Goal: Task Accomplishment & Management: Manage account settings

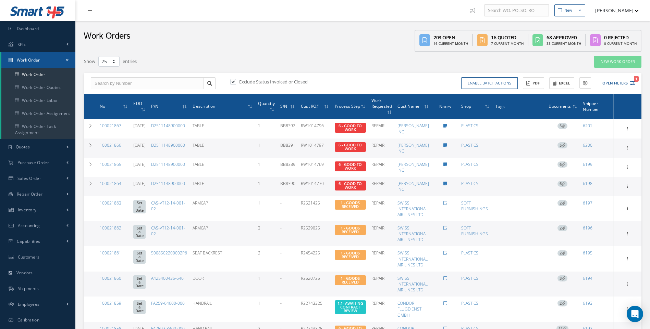
select select "25"
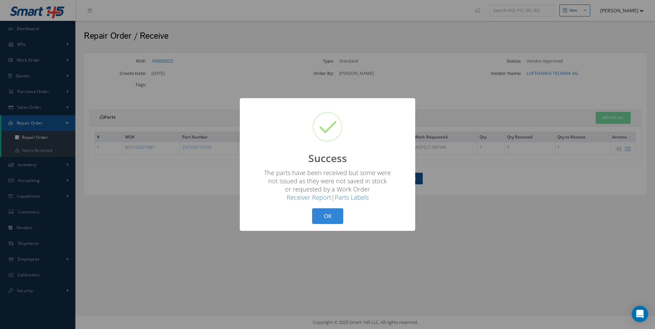
drag, startPoint x: 27, startPoint y: 96, endPoint x: 304, endPoint y: 233, distance: 308.4
click at [29, 96] on div "? ! i Success × The parts have been received but some were not issued as they w…" at bounding box center [327, 164] width 655 height 329
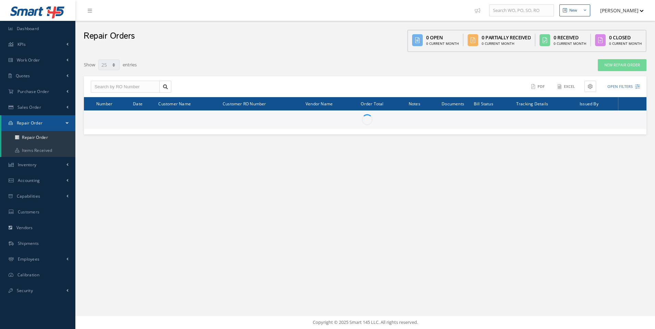
select select "25"
drag, startPoint x: 0, startPoint y: 0, endPoint x: 37, endPoint y: 91, distance: 98.5
click at [37, 91] on span "Purchase Order" at bounding box center [33, 92] width 32 height 6
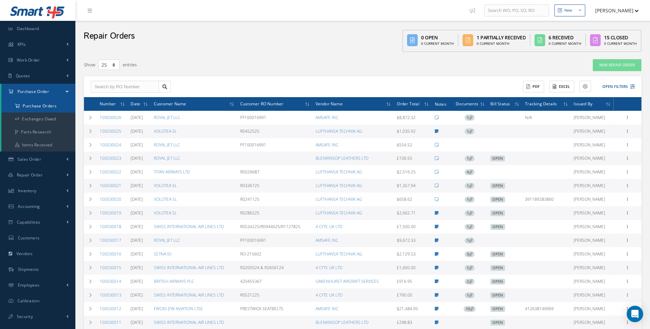
click at [36, 106] on a=1&status_id=2&status_id=3&status_id=5&collapsedFilters"] "Purchase Orders" at bounding box center [38, 106] width 74 height 13
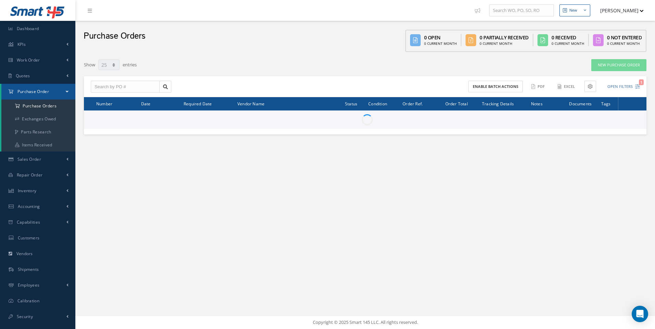
select select "25"
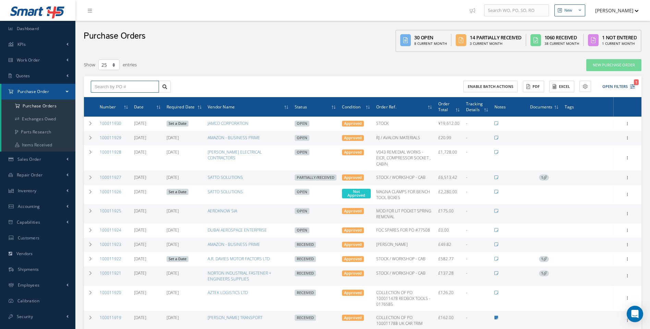
click at [99, 90] on input "text" at bounding box center [125, 87] width 68 height 12
click at [131, 84] on input "text" at bounding box center [125, 87] width 68 height 12
click at [631, 86] on icon "1" at bounding box center [632, 86] width 5 height 5
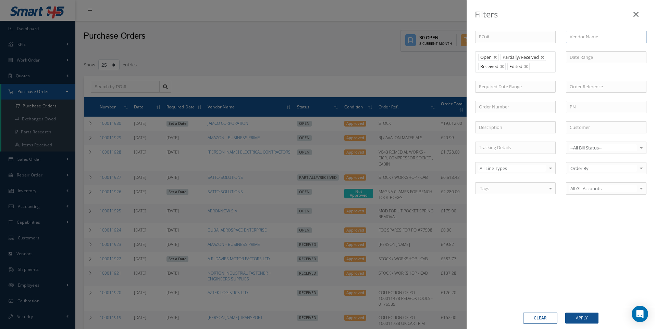
click at [577, 40] on input "text" at bounding box center [606, 37] width 80 height 12
drag, startPoint x: 583, startPoint y: 51, endPoint x: 580, endPoint y: 64, distance: 13.5
click at [583, 52] on div "AMAZON - BUSINESS PRIME" at bounding box center [606, 49] width 80 height 12
type input "AMAZON - BUSINESS PRIME"
drag, startPoint x: 575, startPoint y: 317, endPoint x: 514, endPoint y: 282, distance: 70.4
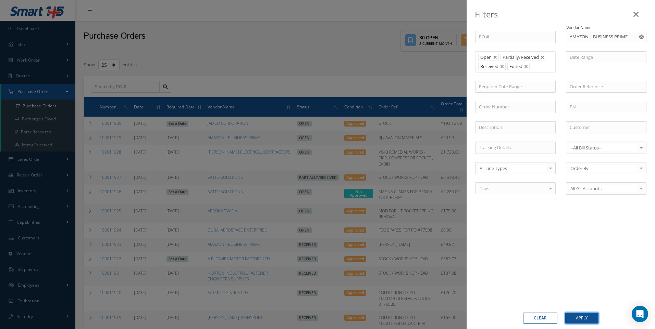
click at [575, 317] on button "Apply" at bounding box center [581, 318] width 33 height 11
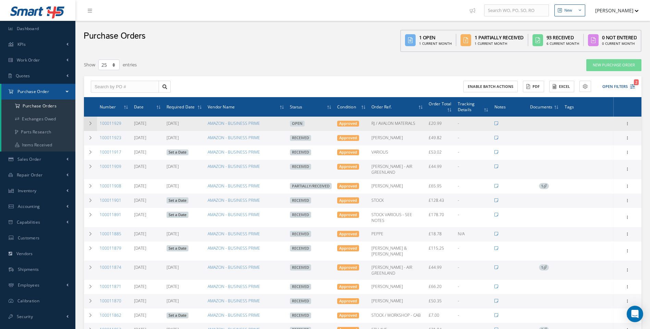
click at [92, 123] on icon at bounding box center [90, 124] width 5 height 4
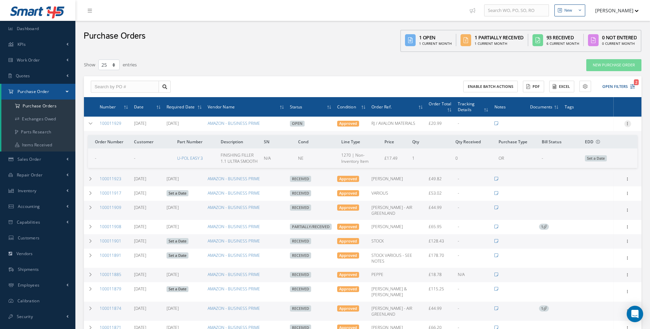
click at [628, 124] on icon at bounding box center [627, 123] width 7 height 5
click at [585, 130] on link "Receive" at bounding box center [596, 128] width 54 height 9
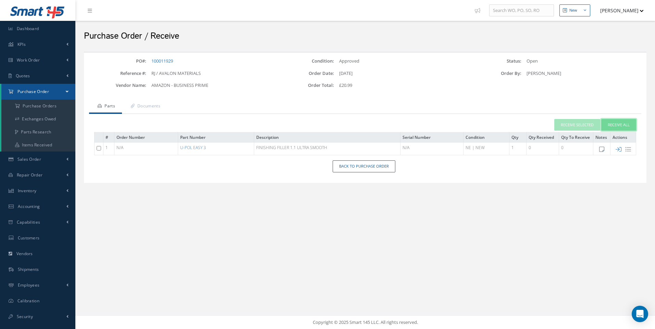
click at [624, 124] on button "Receive All" at bounding box center [618, 125] width 35 height 12
type input "[DATE]"
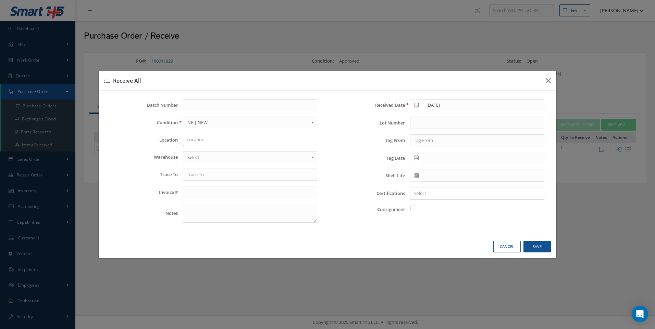
click at [209, 141] on input "text" at bounding box center [250, 140] width 134 height 12
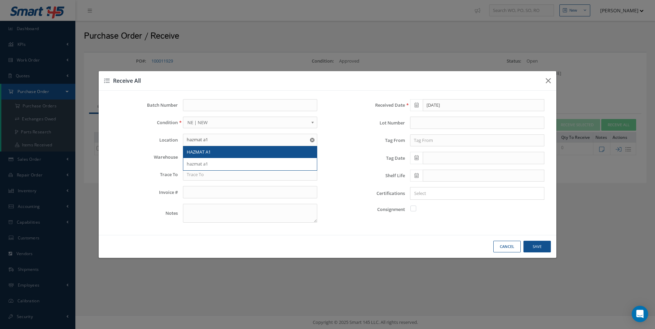
click at [201, 153] on span "HAZMAT A1" at bounding box center [199, 152] width 24 height 6
type input "HAZMAT A1"
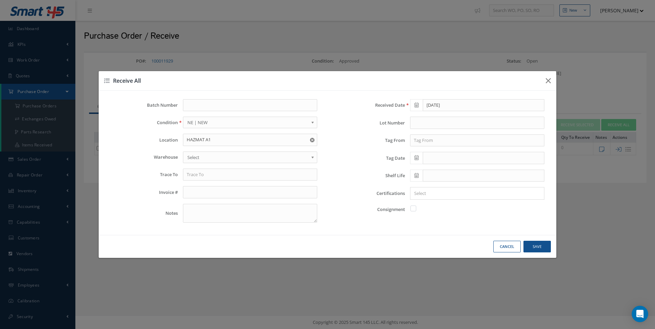
click at [196, 161] on span "Select" at bounding box center [247, 157] width 121 height 8
click at [191, 177] on input "text" at bounding box center [250, 175] width 134 height 12
type input "e"
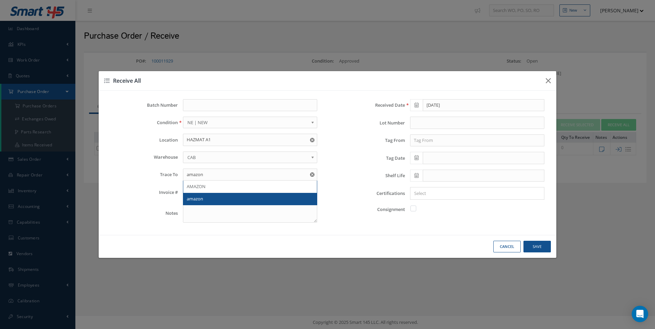
click at [198, 200] on span "amazon" at bounding box center [195, 199] width 16 height 6
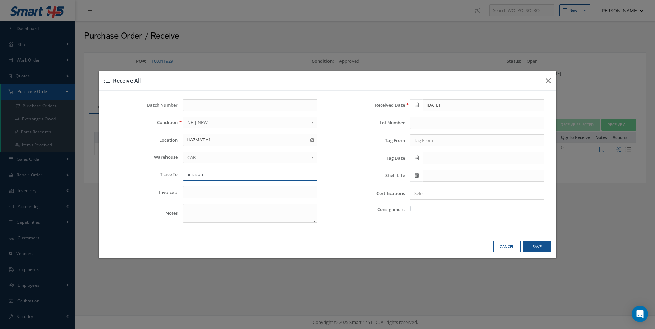
click at [209, 176] on input "amazon" at bounding box center [250, 175] width 134 height 12
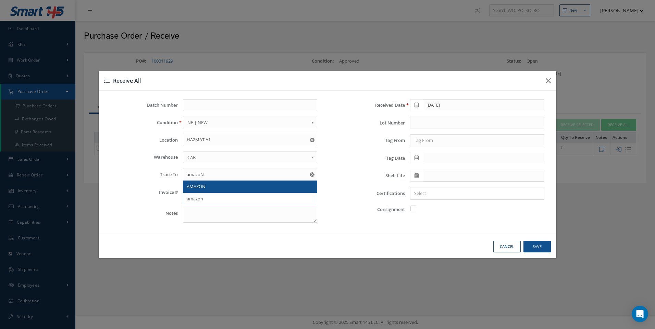
click at [203, 183] on div "AMAZON" at bounding box center [250, 187] width 134 height 12
type input "AMAZON"
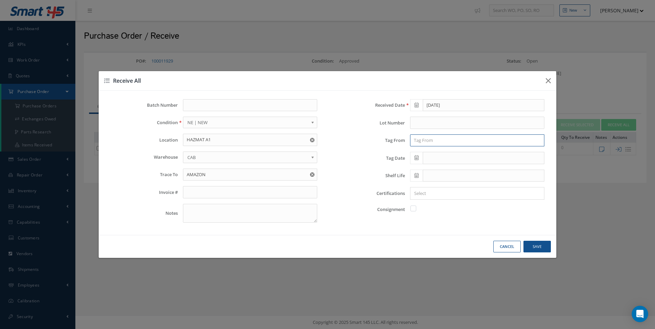
click at [427, 143] on input "text" at bounding box center [477, 141] width 134 height 12
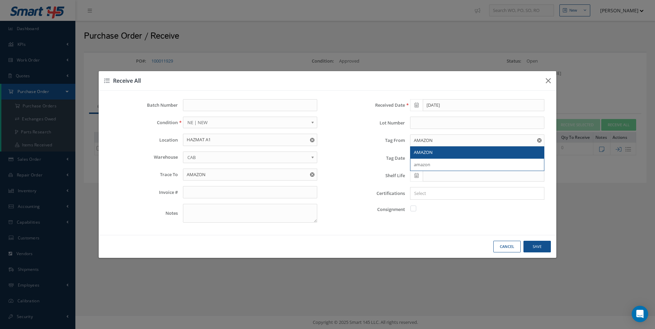
click at [421, 154] on span "AMAZON" at bounding box center [423, 152] width 19 height 6
type input "AMAZON"
click at [416, 160] on icon at bounding box center [416, 157] width 4 height 5
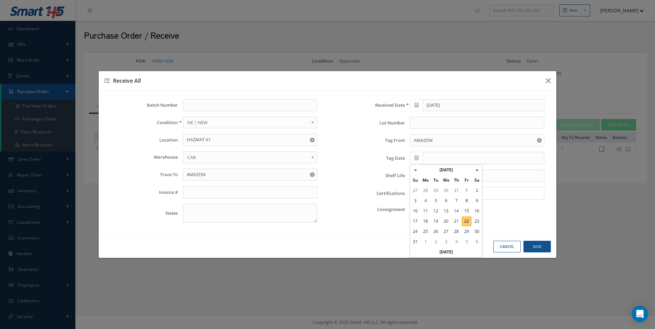
click at [465, 219] on td "22" at bounding box center [466, 221] width 10 height 10
type input "[DATE]"
click at [426, 194] on input "Search for option" at bounding box center [475, 193] width 129 height 7
type input "NO DEL NOTE"
click at [0, 0] on button "Save" at bounding box center [0, 0] width 0 height 0
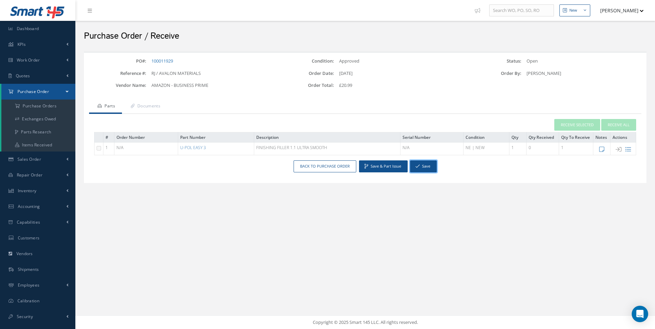
click at [424, 168] on button "Save" at bounding box center [423, 167] width 27 height 12
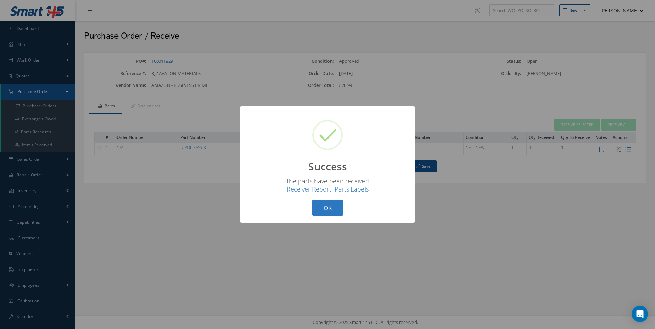
click at [334, 212] on button "OK" at bounding box center [327, 208] width 31 height 16
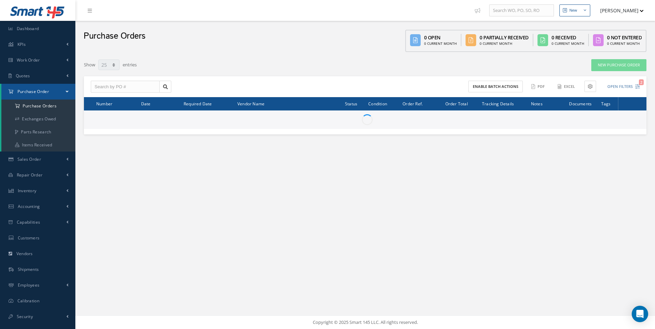
select select "25"
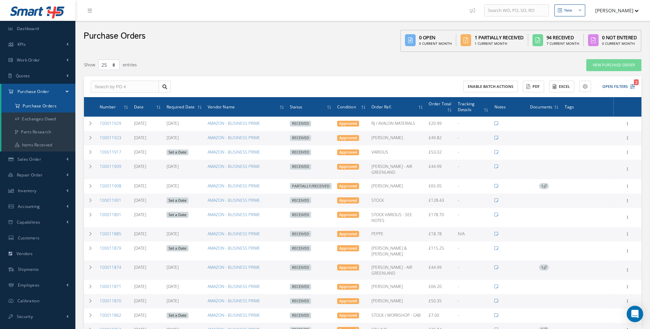
click at [53, 105] on a=1&status_id=2&status_id=3&status_id=5&collapsedFilters"] "Purchase Orders" at bounding box center [38, 106] width 74 height 13
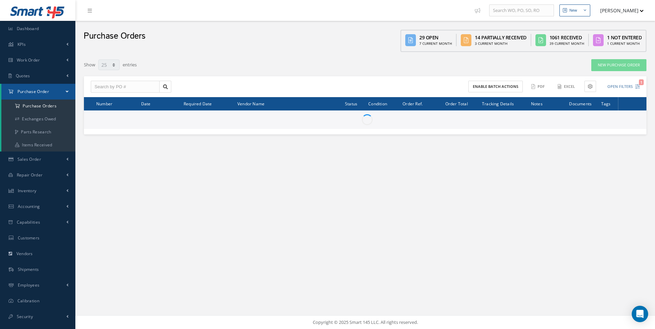
select select "25"
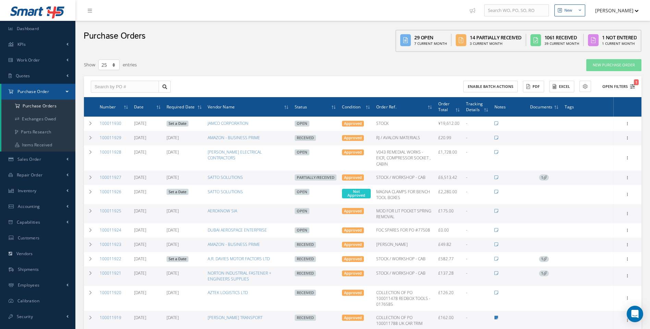
click at [632, 87] on icon "1" at bounding box center [632, 86] width 5 height 5
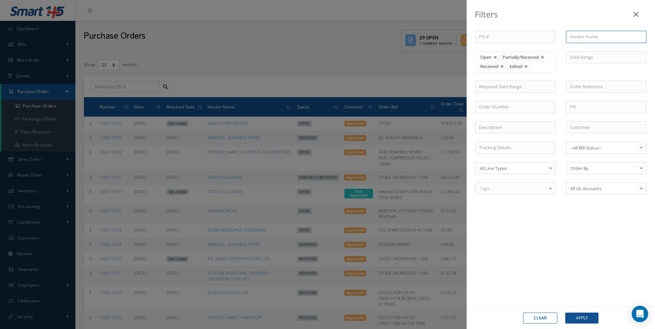
click at [578, 41] on input "text" at bounding box center [606, 37] width 80 height 12
click at [579, 59] on span "SATA UK LTD" at bounding box center [582, 61] width 26 height 6
type input "SATA UK LTD"
click at [582, 316] on button "Apply" at bounding box center [581, 318] width 33 height 11
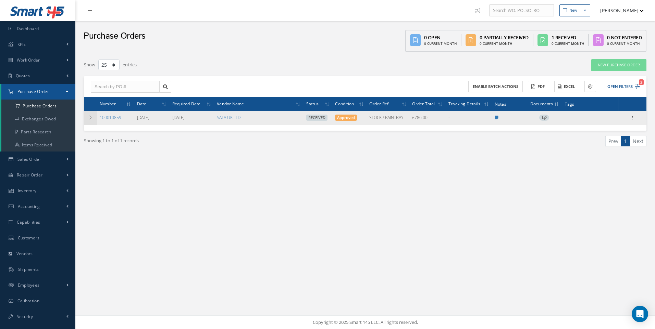
click at [91, 117] on icon at bounding box center [90, 118] width 5 height 4
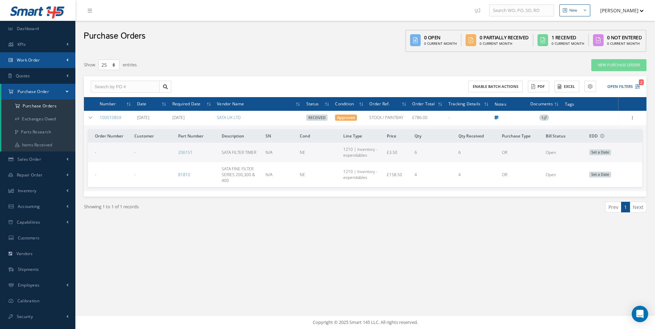
click at [34, 61] on span "Work Order" at bounding box center [28, 60] width 23 height 6
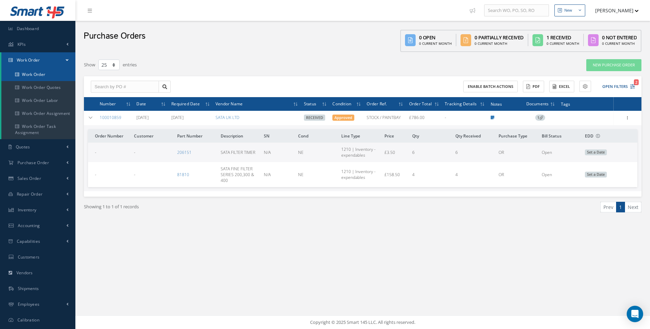
click at [37, 75] on link "Work Order" at bounding box center [38, 74] width 74 height 13
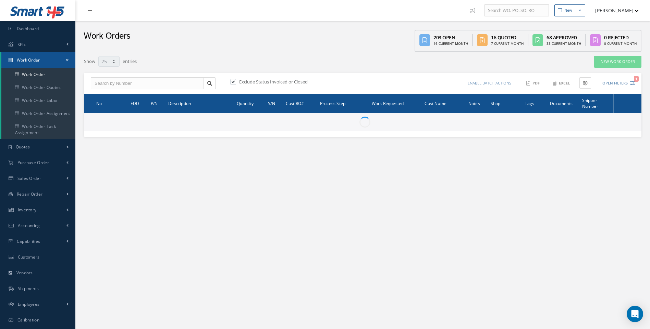
select select "25"
click at [616, 65] on link "New Work Order" at bounding box center [617, 62] width 47 height 12
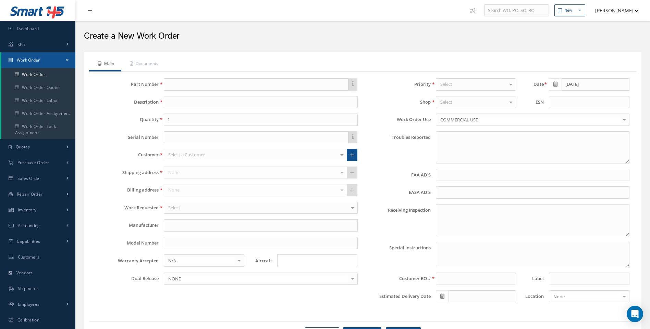
type textarea "NONE"
type input "NONE"
type textarea "NO VISUAL DAMAGE"
type textarea "PLEASE SEE R.O. FOR DETAILS"
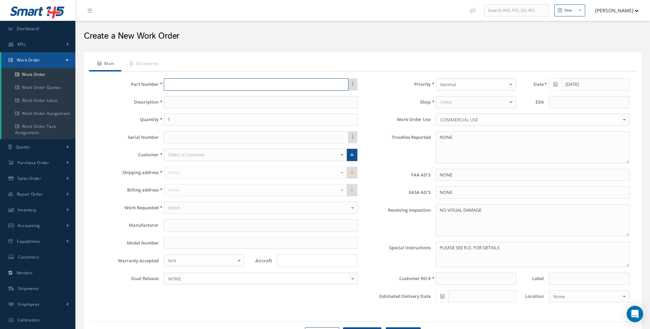
click at [179, 85] on input "text" at bounding box center [256, 84] width 184 height 12
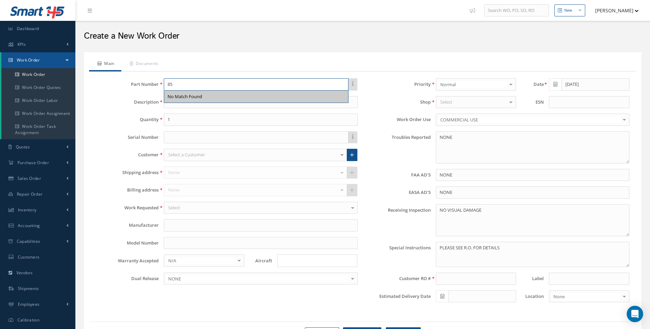
type input "8"
type input "858510-401B"
click at [182, 105] on input at bounding box center [260, 102] width 193 height 12
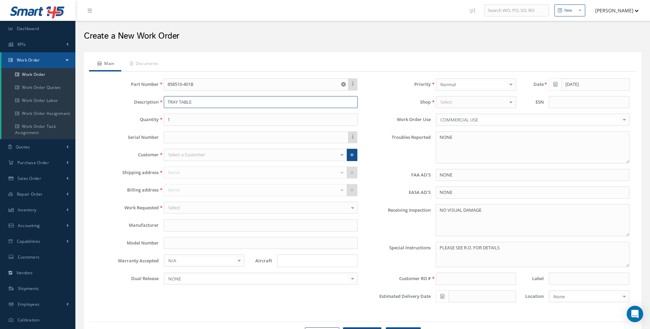
type input "TRAY TABLE"
drag, startPoint x: 168, startPoint y: 120, endPoint x: 161, endPoint y: 123, distance: 7.7
click at [165, 123] on input "1" at bounding box center [260, 120] width 193 height 12
type input "27"
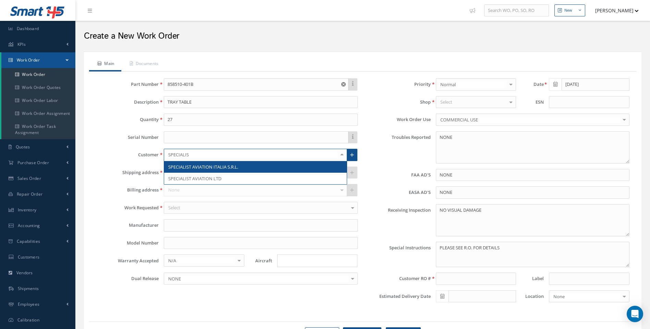
type input "SPECIALIST"
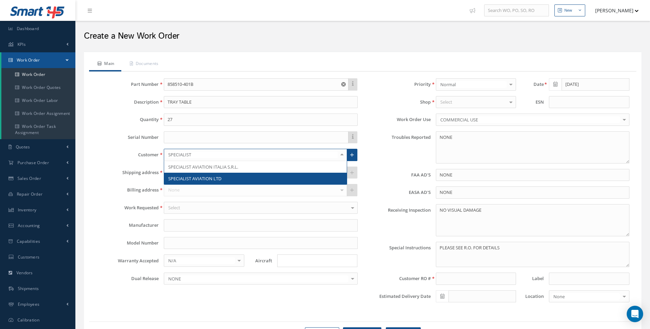
click at [206, 177] on span "SPECIALIST AVIATION LTD" at bounding box center [194, 179] width 53 height 6
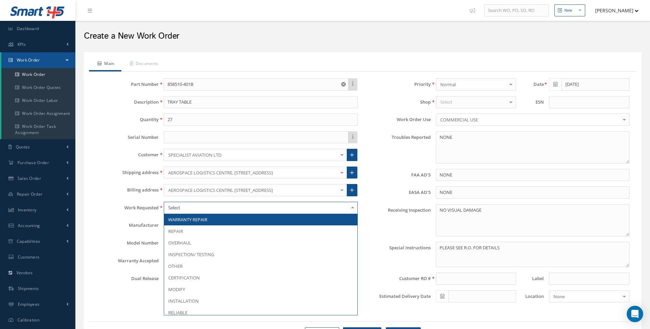
click at [181, 209] on div at bounding box center [260, 208] width 193 height 12
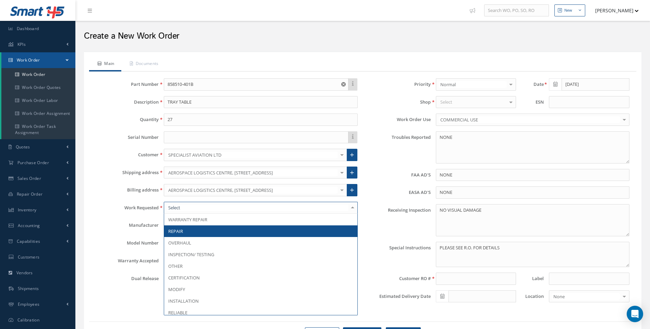
click at [183, 234] on span "REPAIR" at bounding box center [260, 232] width 193 height 12
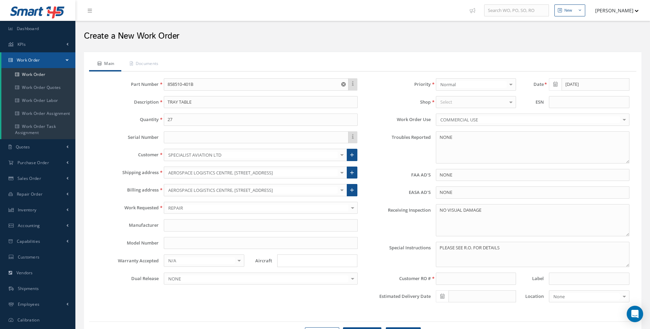
click at [302, 261] on input "Search for option" at bounding box center [315, 261] width 75 height 7
type input "A330"
click at [290, 284] on link "A330" at bounding box center [316, 285] width 79 height 11
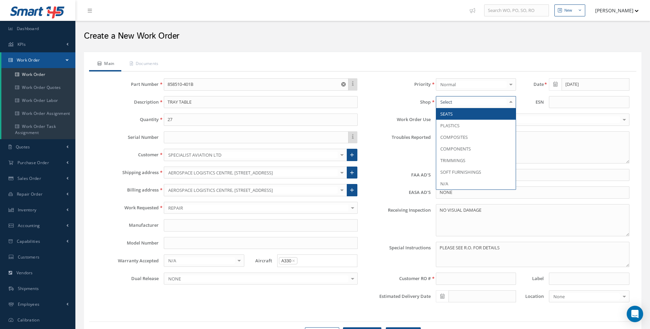
click at [513, 102] on div at bounding box center [511, 102] width 10 height 11
click at [451, 126] on span "PLASTICS" at bounding box center [449, 126] width 19 height 6
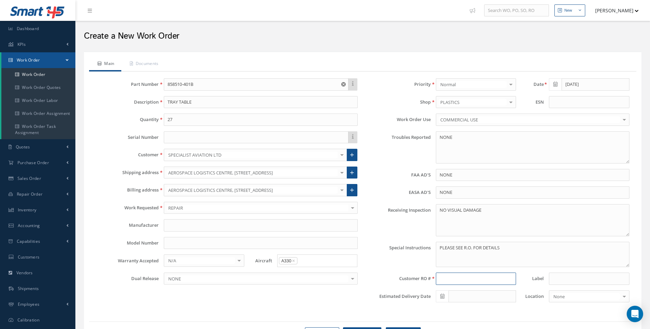
click at [447, 279] on input at bounding box center [476, 279] width 80 height 12
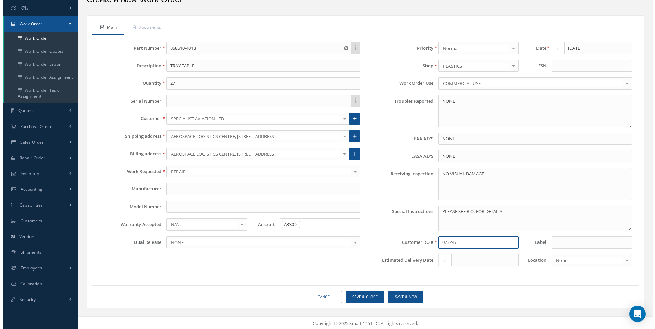
scroll to position [38, 0]
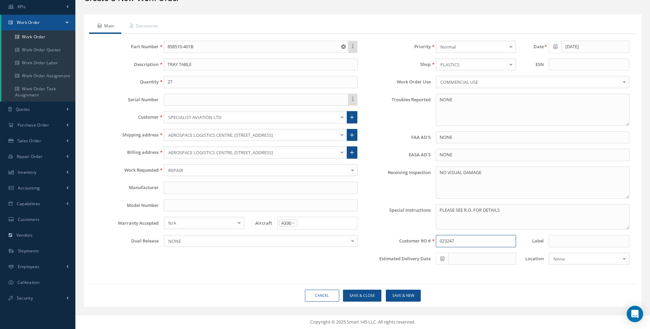
type input "023247"
click at [363, 296] on button "Save & Close" at bounding box center [362, 296] width 38 height 12
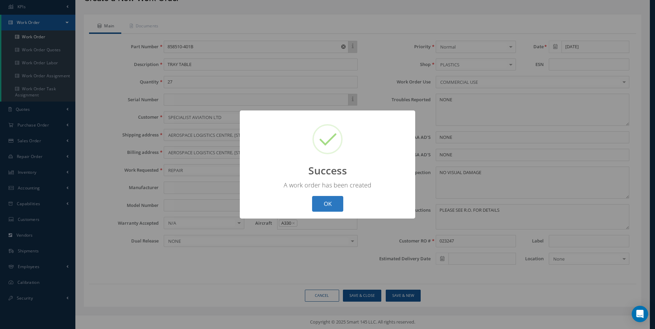
click at [332, 208] on button "OK" at bounding box center [327, 204] width 31 height 16
select select "25"
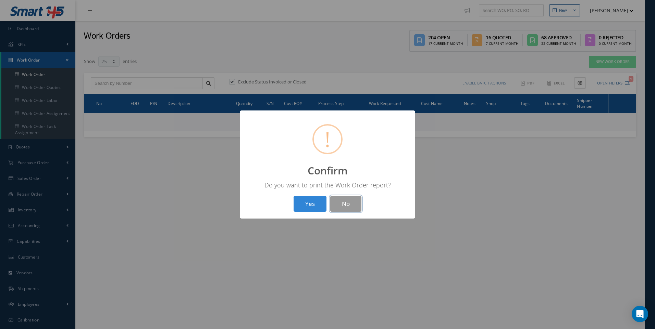
click at [340, 204] on button "No" at bounding box center [345, 204] width 31 height 16
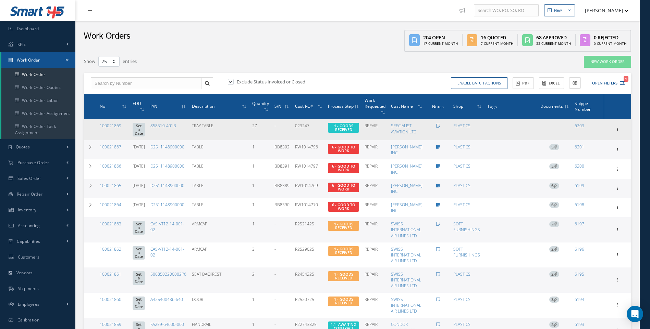
click at [388, 133] on td "REPAIR" at bounding box center [375, 129] width 26 height 21
click at [349, 126] on span "1 - GOODS RECEIVED" at bounding box center [343, 127] width 19 height 9
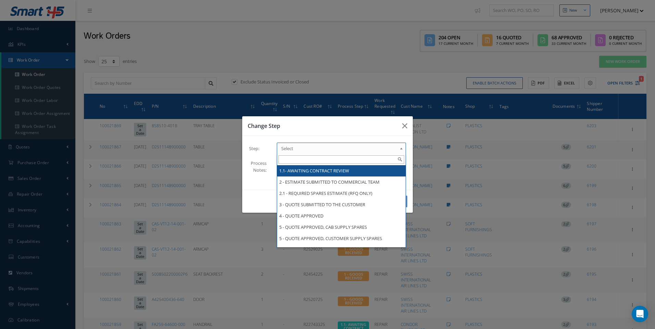
click at [403, 147] on b at bounding box center [402, 150] width 6 height 11
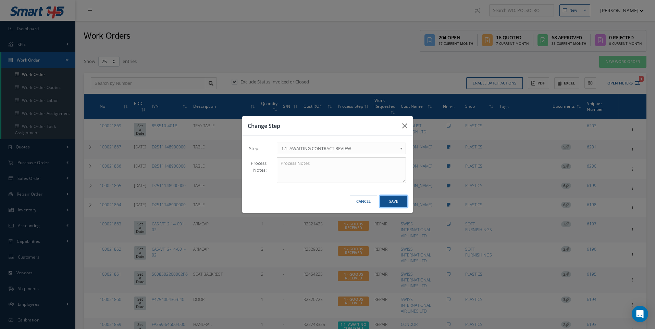
click at [394, 203] on button "Save" at bounding box center [393, 202] width 27 height 12
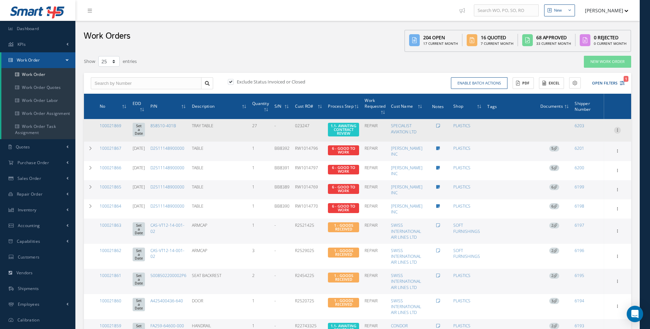
click at [617, 130] on icon at bounding box center [617, 129] width 7 height 5
click at [581, 186] on link "Documents" at bounding box center [585, 188] width 54 height 9
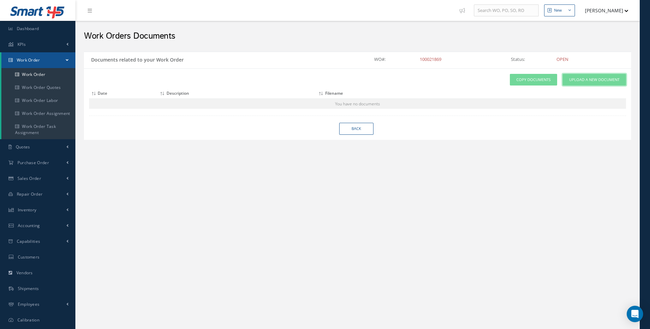
drag, startPoint x: 590, startPoint y: 76, endPoint x: 577, endPoint y: 82, distance: 14.7
click at [590, 76] on link "Upload a New Document" at bounding box center [593, 80] width 63 height 12
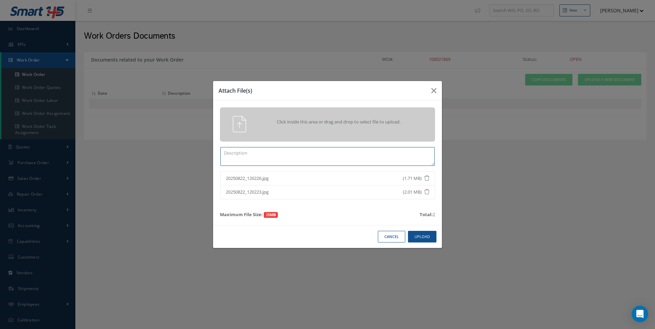
click at [256, 154] on textarea at bounding box center [327, 156] width 214 height 19
click at [424, 240] on button "Upload" at bounding box center [422, 237] width 28 height 12
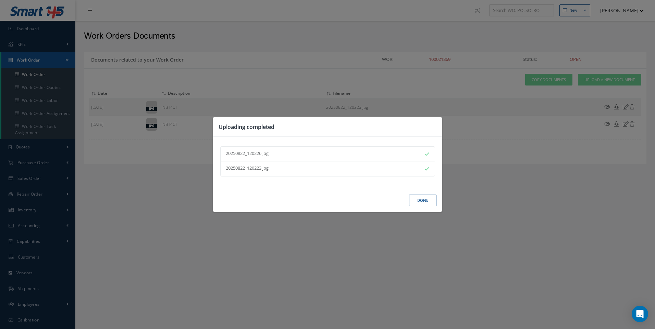
click at [415, 205] on button "Done" at bounding box center [422, 201] width 27 height 12
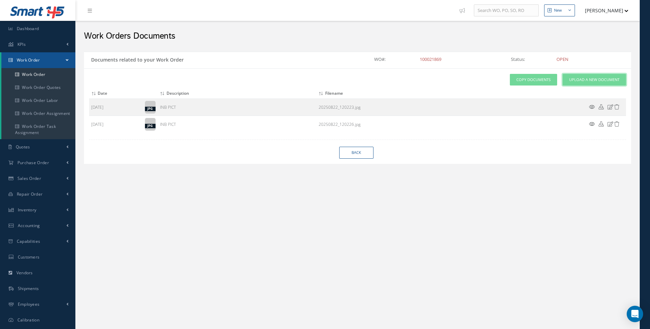
click at [593, 81] on span "Upload a New Document" at bounding box center [594, 80] width 50 height 6
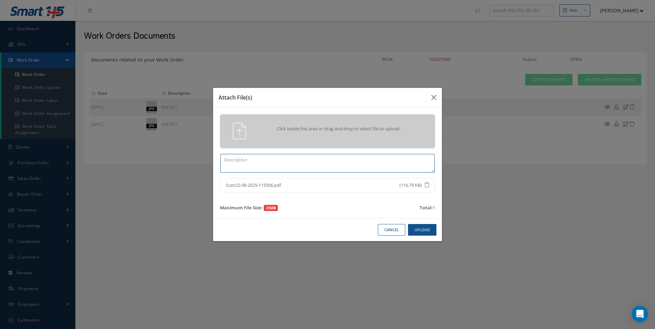
click at [263, 167] on textarea at bounding box center [327, 163] width 214 height 19
type textarea "PO 023247"
click at [420, 229] on button "Upload" at bounding box center [422, 230] width 28 height 12
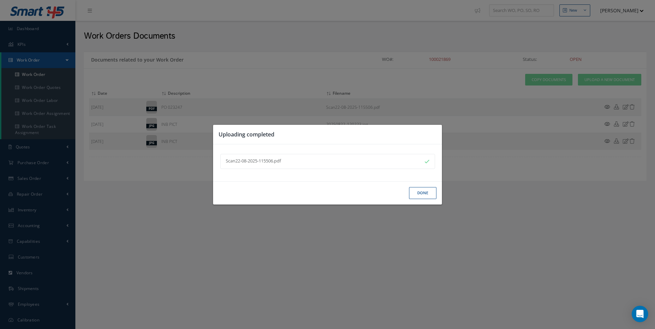
click at [417, 190] on button "Done" at bounding box center [422, 193] width 27 height 12
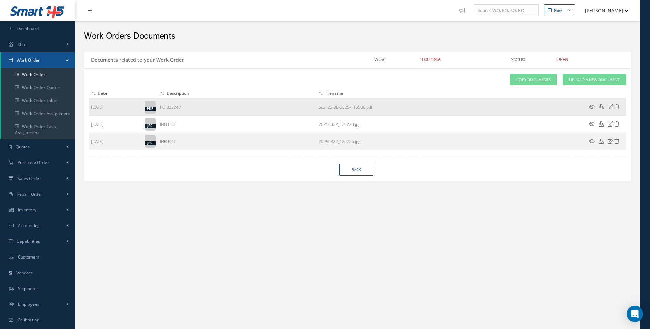
click at [591, 107] on icon at bounding box center [592, 106] width 6 height 5
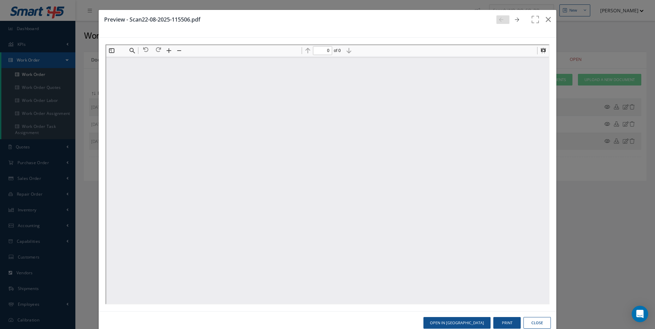
type input "1"
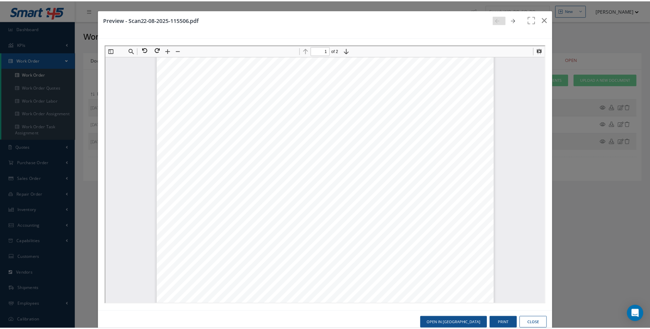
scroll to position [175, 0]
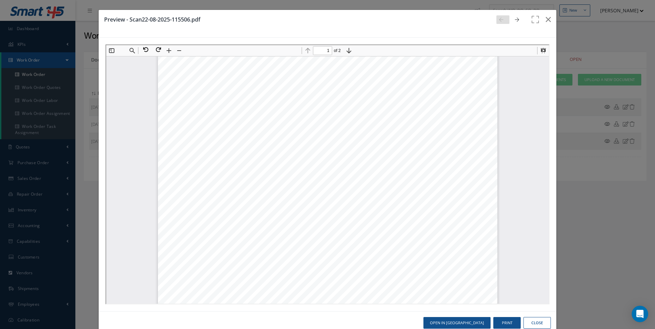
click at [534, 322] on button "Close" at bounding box center [536, 323] width 27 height 12
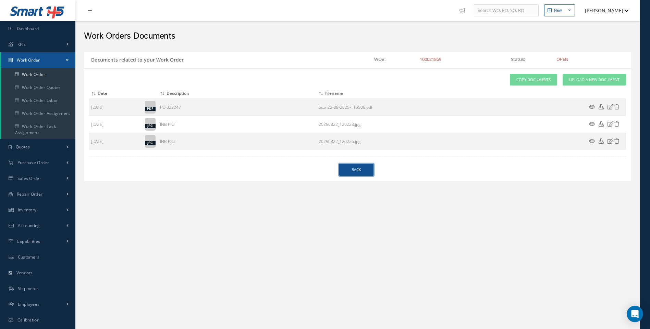
click at [360, 174] on link "Back" at bounding box center [356, 170] width 34 height 12
select select "25"
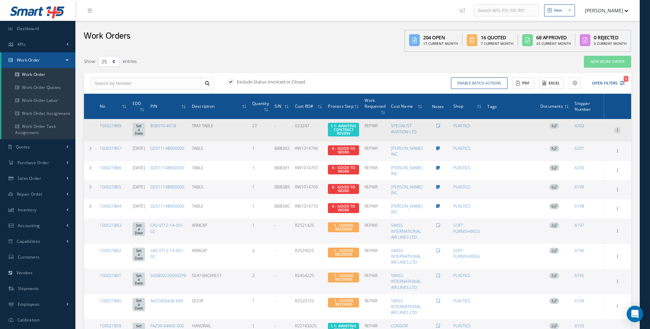
click at [616, 128] on icon at bounding box center [617, 129] width 7 height 5
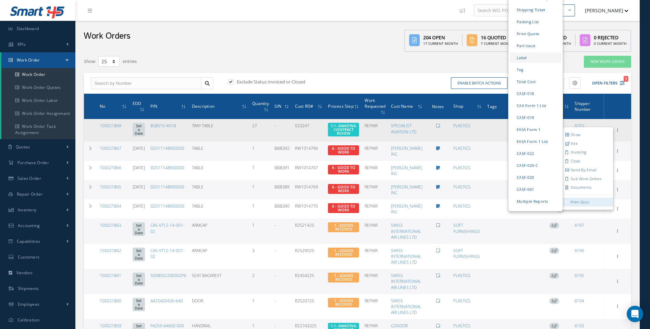
click at [523, 52] on link "Label" at bounding box center [535, 57] width 51 height 11
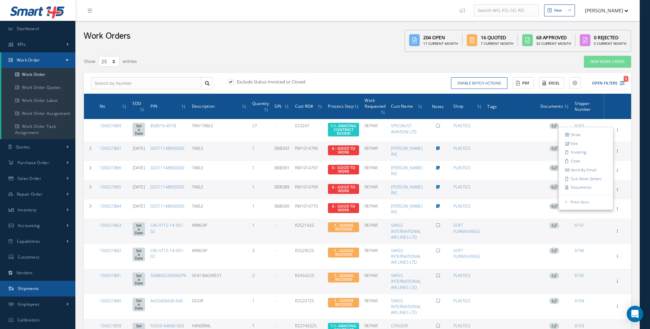
click at [31, 289] on span "Shipments" at bounding box center [28, 289] width 21 height 6
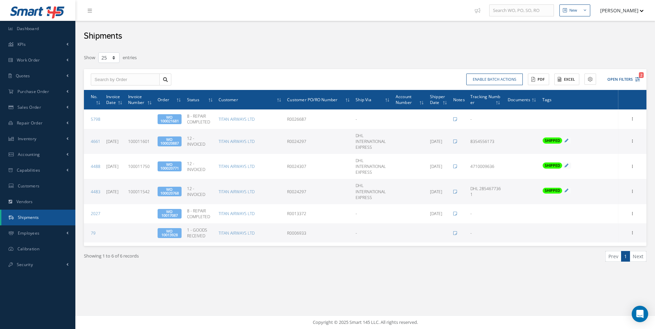
select select "25"
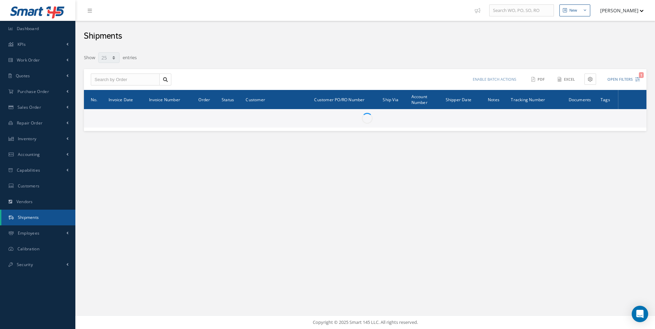
select select "25"
click at [108, 81] on input "text" at bounding box center [125, 80] width 69 height 12
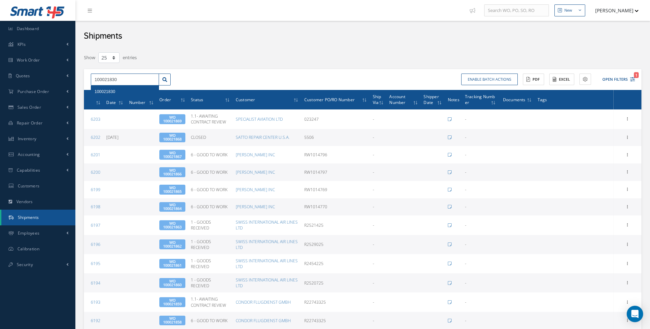
type input "100021830"
click at [109, 91] on span "100021830" at bounding box center [105, 91] width 21 height 5
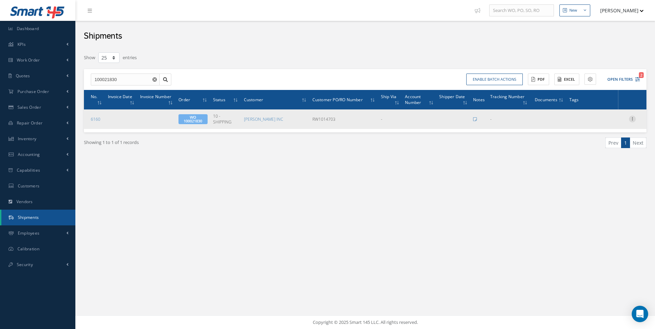
click at [632, 118] on icon at bounding box center [632, 118] width 7 height 5
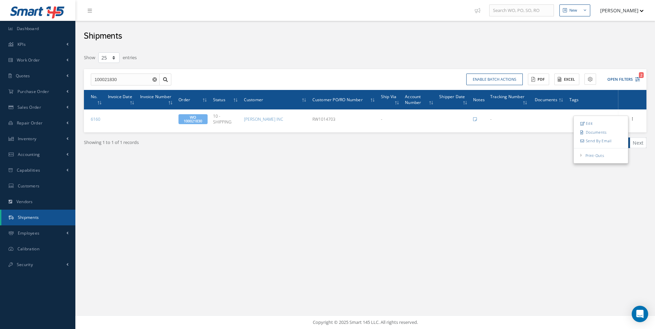
click at [594, 123] on link "Edit" at bounding box center [601, 123] width 54 height 9
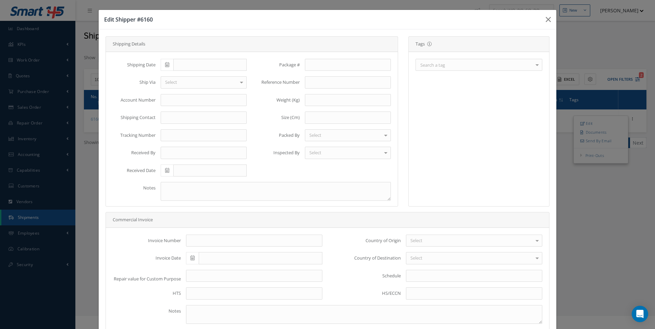
click at [467, 66] on div "Search a tag" at bounding box center [478, 65] width 127 height 12
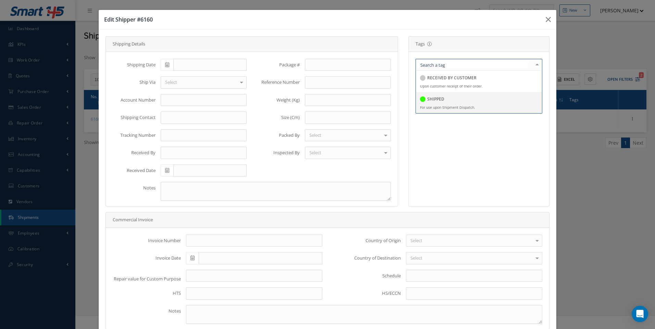
click at [431, 99] on h5 "SHIPPED" at bounding box center [435, 99] width 17 height 5
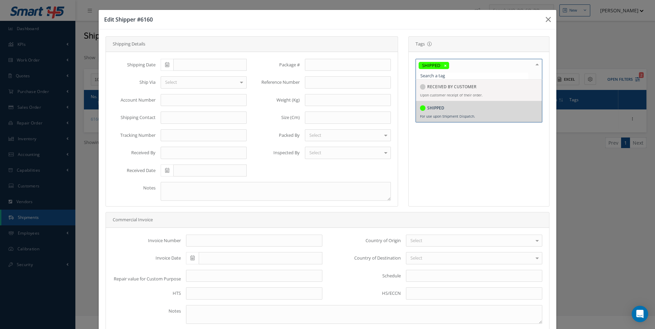
click at [163, 64] on span at bounding box center [167, 65] width 13 height 12
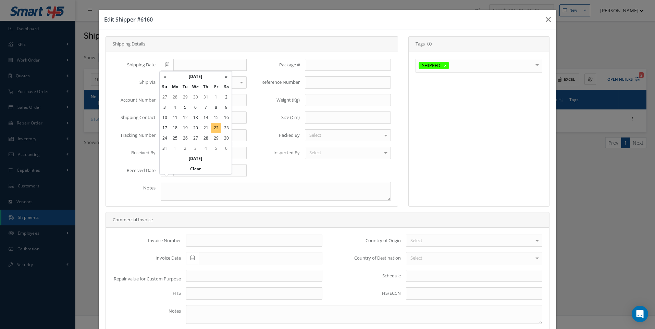
click at [215, 126] on td "22" at bounding box center [216, 128] width 10 height 10
type input "[DATE]"
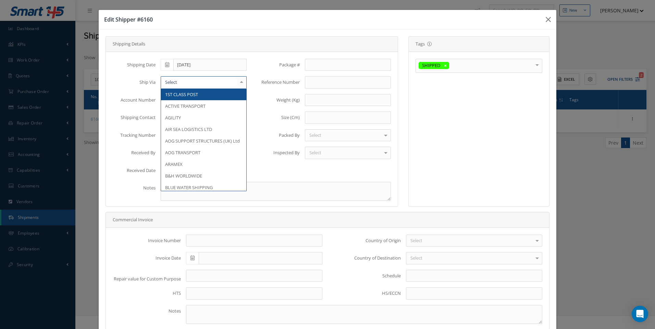
click at [178, 84] on div at bounding box center [204, 82] width 86 height 12
type input "FEDEX"
click at [200, 93] on span "FEDEX INTERNATIONAL PRIORITY" at bounding box center [199, 94] width 68 height 6
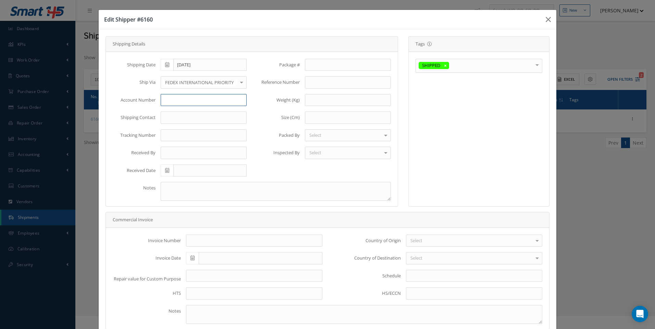
click at [166, 100] on input "text" at bounding box center [204, 100] width 86 height 12
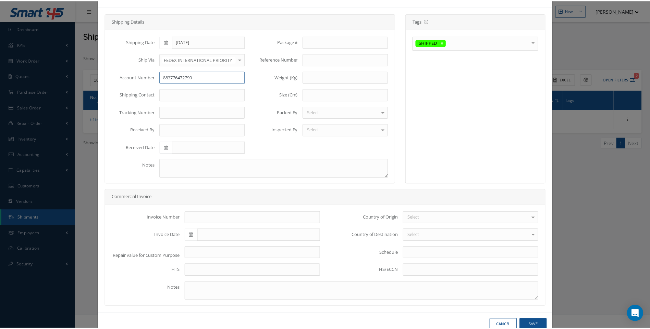
scroll to position [41, 0]
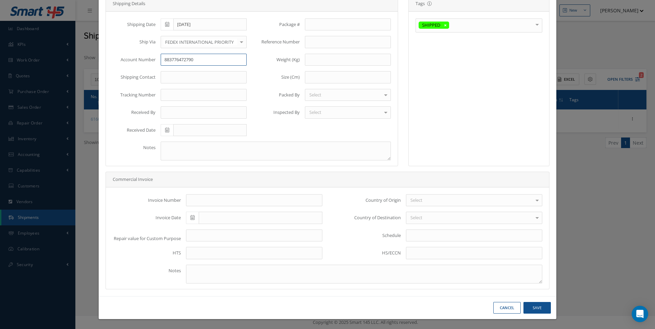
type input "883776472790"
click at [530, 309] on button "Save" at bounding box center [536, 308] width 27 height 12
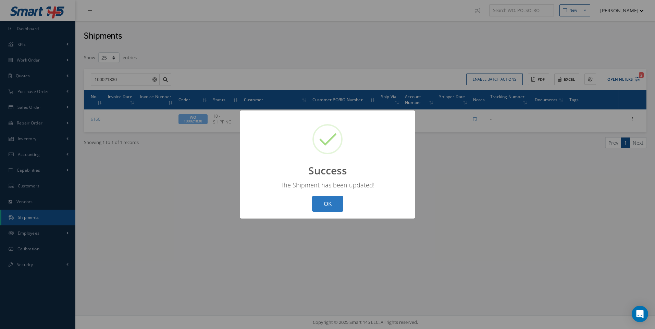
click at [329, 205] on button "OK" at bounding box center [327, 204] width 31 height 16
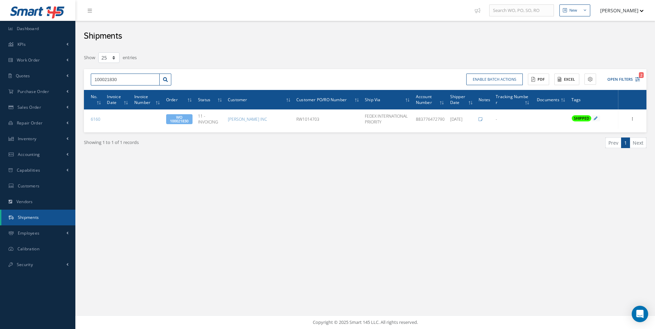
drag, startPoint x: 107, startPoint y: 79, endPoint x: 88, endPoint y: 80, distance: 19.3
click at [88, 80] on div "100021830" at bounding box center [131, 80] width 91 height 12
type input "100021831"
click at [105, 90] on span "100021831" at bounding box center [105, 91] width 21 height 5
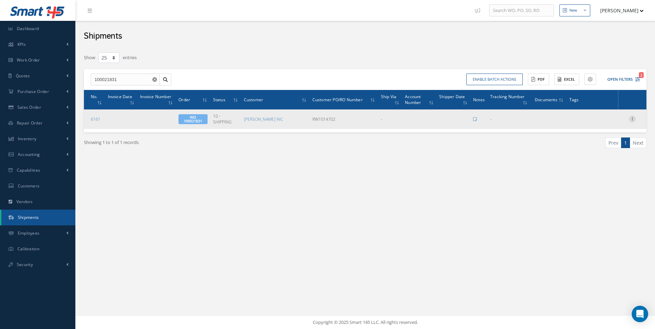
click at [631, 120] on icon at bounding box center [632, 118] width 7 height 5
click at [587, 123] on link "Edit" at bounding box center [601, 123] width 54 height 9
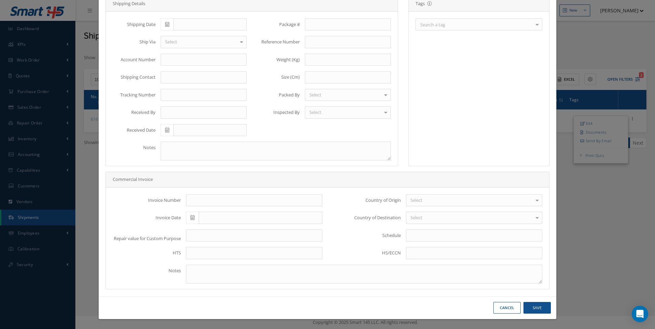
click at [442, 24] on div "Search a tag" at bounding box center [478, 24] width 127 height 12
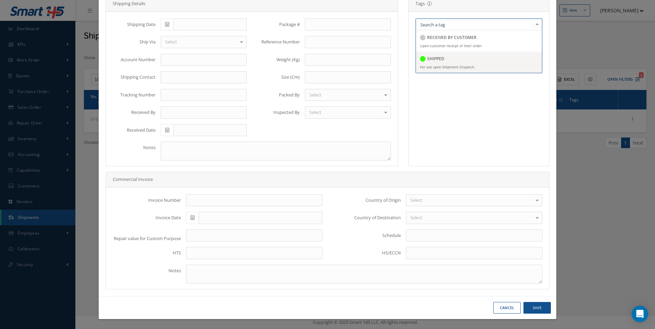
drag, startPoint x: 428, startPoint y: 61, endPoint x: 181, endPoint y: 24, distance: 249.3
click at [427, 61] on h5 "SHIPPED" at bounding box center [435, 58] width 17 height 5
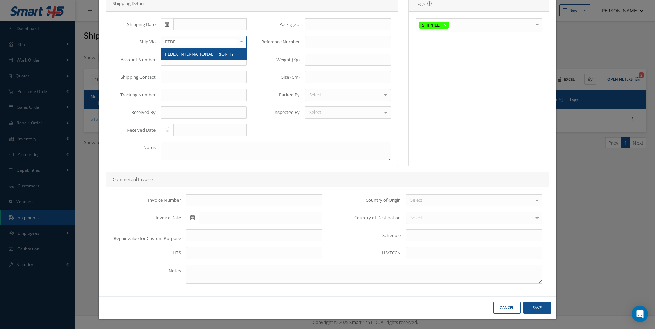
type input "FEDEX"
click at [191, 54] on span "FEDEX INTERNATIONAL PRIORITY" at bounding box center [199, 54] width 68 height 6
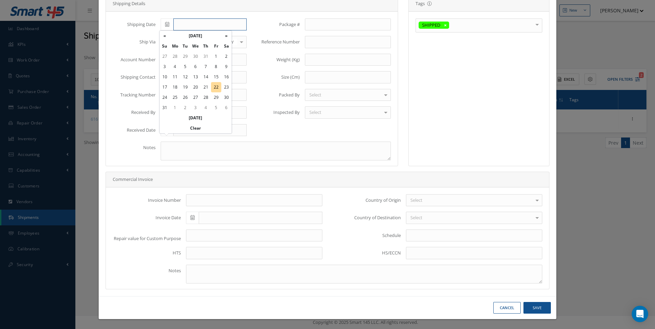
click at [183, 25] on input "text" at bounding box center [209, 24] width 73 height 12
click at [213, 85] on td "22" at bounding box center [216, 87] width 10 height 10
type input "[DATE]"
click at [174, 93] on input "text" at bounding box center [204, 95] width 86 height 12
type input "883776472790"
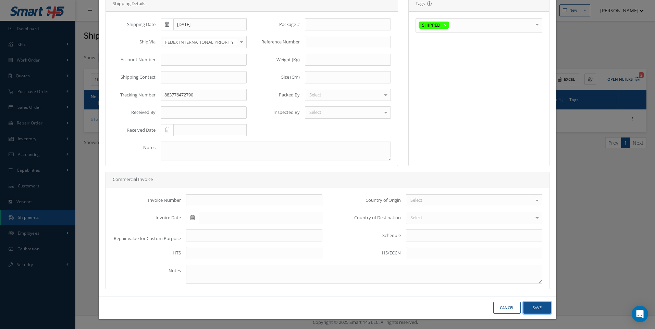
click at [537, 308] on button "Save" at bounding box center [536, 308] width 27 height 12
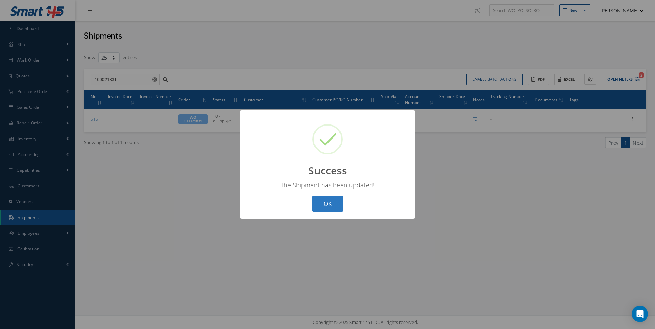
click at [318, 203] on button "OK" at bounding box center [327, 204] width 31 height 16
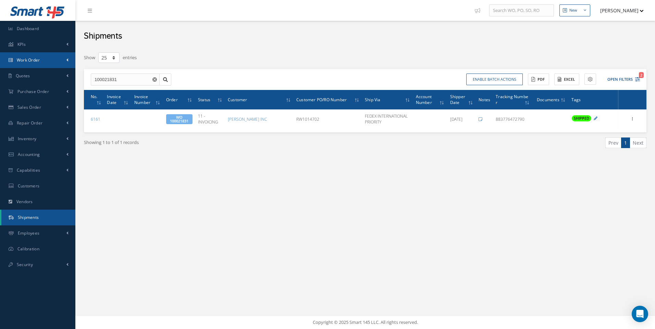
click at [24, 55] on link "Work Order" at bounding box center [37, 60] width 75 height 16
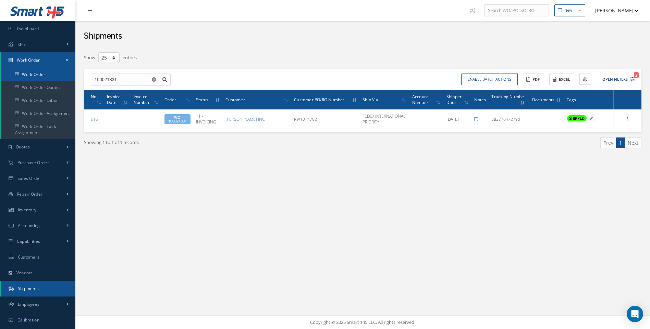
click at [27, 76] on link "Work Order" at bounding box center [38, 74] width 74 height 13
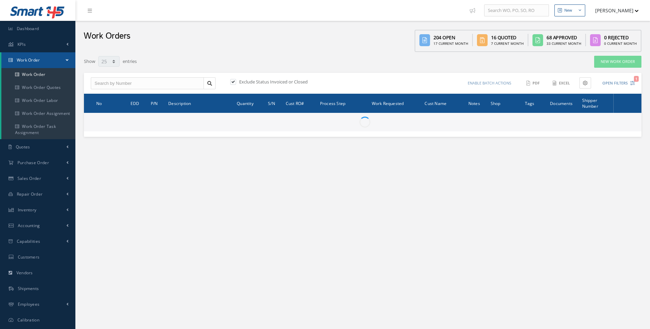
select select "25"
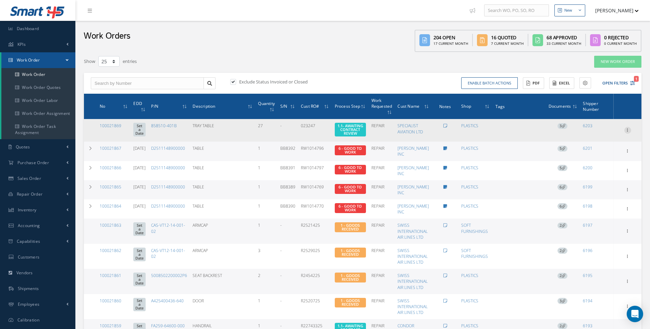
click at [627, 128] on icon at bounding box center [627, 129] width 7 height 5
click at [589, 189] on link "Documents" at bounding box center [596, 188] width 54 height 9
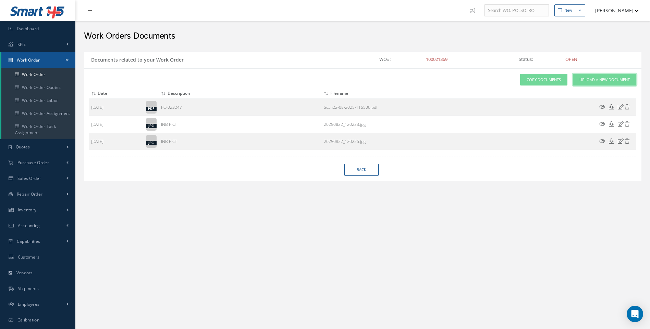
click at [600, 78] on span "Upload a New Document" at bounding box center [604, 80] width 50 height 6
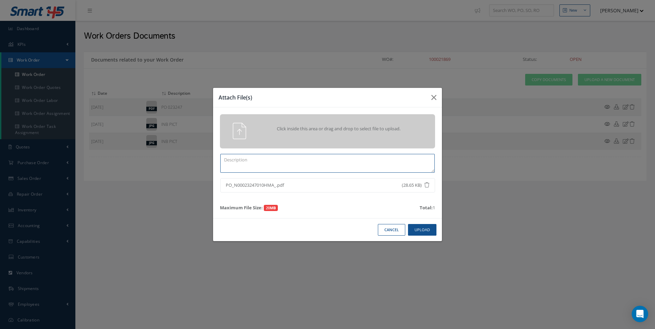
click at [274, 167] on textarea at bounding box center [327, 163] width 214 height 19
type textarea "PO 023247"
click at [421, 227] on button "Upload" at bounding box center [422, 230] width 28 height 12
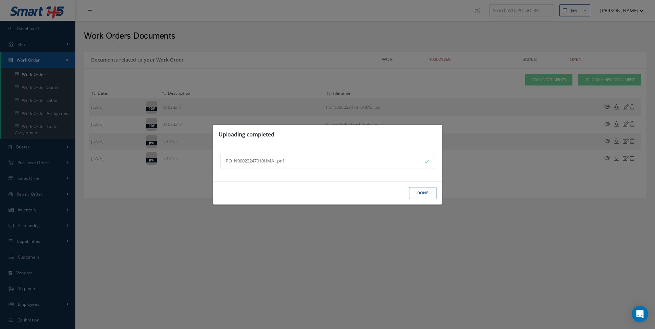
click at [420, 192] on button "Done" at bounding box center [422, 193] width 27 height 12
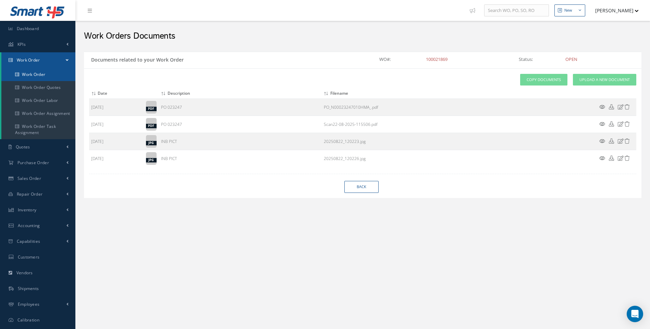
click at [36, 72] on link "Work Order" at bounding box center [38, 74] width 74 height 13
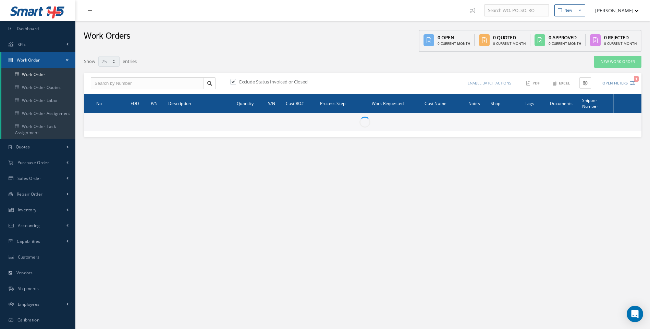
select select "25"
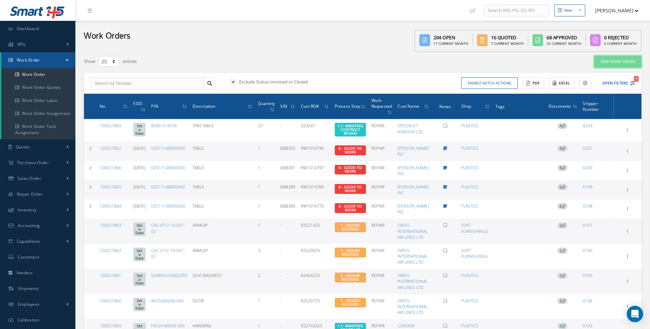
click at [618, 60] on link "New Work Order" at bounding box center [617, 62] width 47 height 12
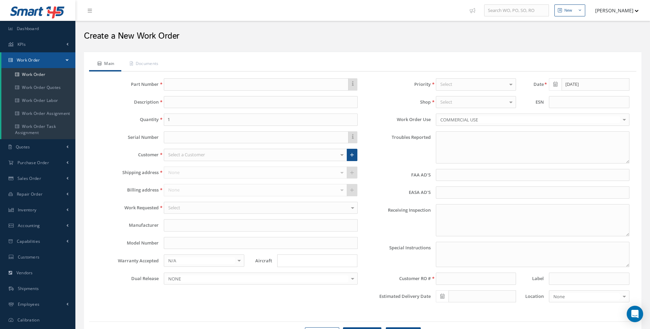
type textarea "NONE"
type input "NONE"
type textarea "NO VISUAL DAMAGE"
type textarea "PLEASE SEE R.O. FOR DETAILS"
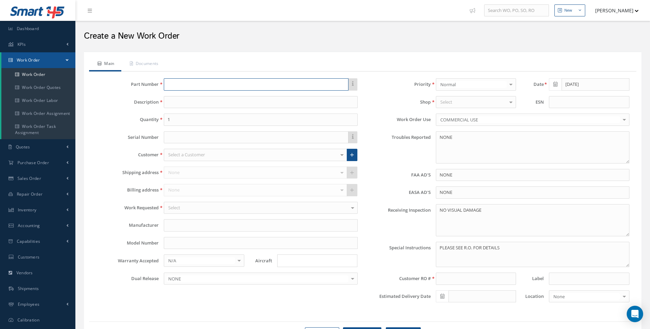
click at [178, 85] on input "text" at bounding box center [256, 84] width 184 height 12
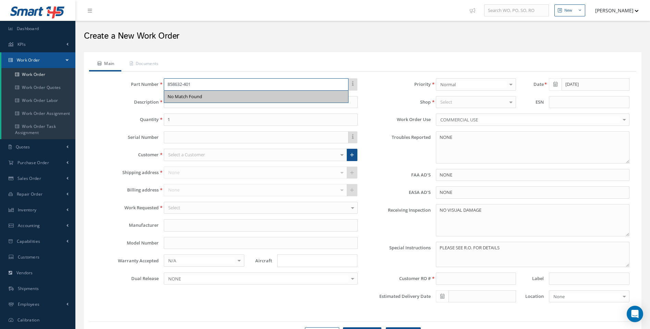
type input "858632-401"
click at [187, 111] on div "Part Number 858632-401 No Match Found Description Quantity 1 Serial Number Cust…" at bounding box center [227, 193] width 272 height 230
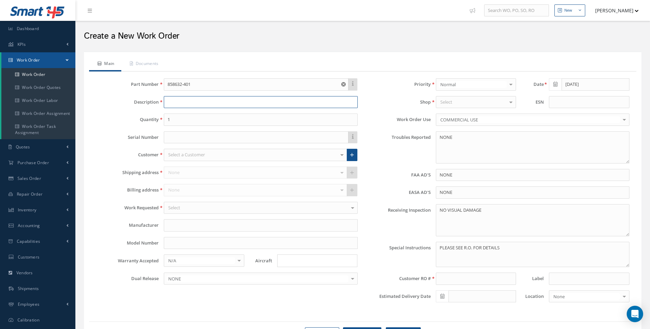
click at [175, 103] on input at bounding box center [260, 102] width 193 height 12
type input "TRAY TABLE ASSY"
drag, startPoint x: 172, startPoint y: 117, endPoint x: 163, endPoint y: 124, distance: 10.5
click at [163, 124] on div "1" at bounding box center [261, 120] width 204 height 12
type input "4"
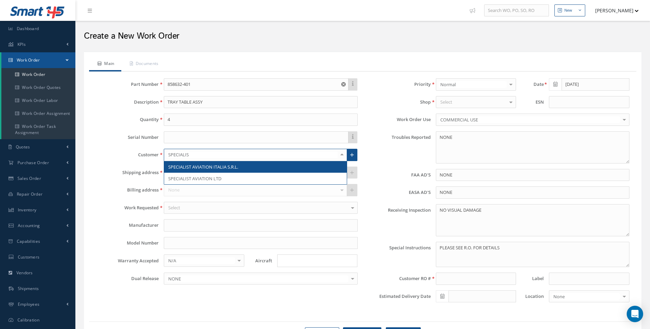
type input "SPECIALIST"
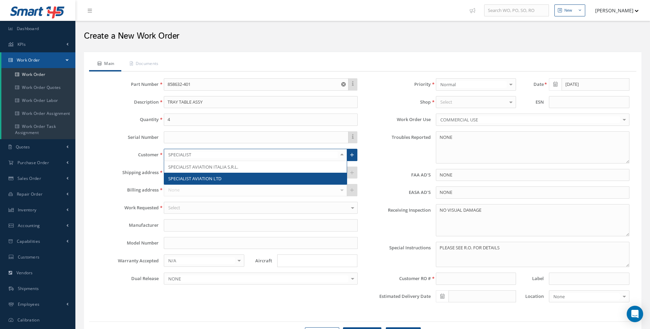
click at [185, 178] on span "SPECIALIST AVIATION LTD" at bounding box center [194, 179] width 53 height 6
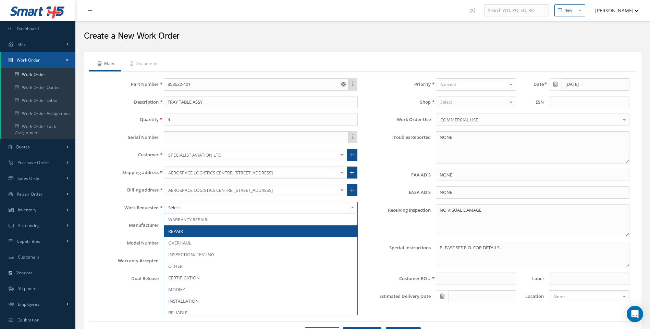
drag, startPoint x: 176, startPoint y: 231, endPoint x: 398, endPoint y: 151, distance: 236.2
click at [177, 231] on span "REPAIR" at bounding box center [175, 231] width 15 height 6
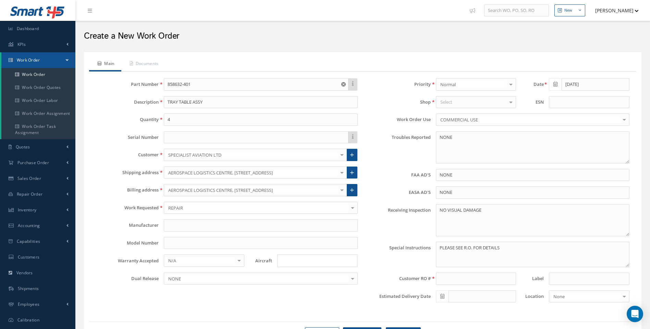
click at [460, 102] on div "Select" at bounding box center [476, 102] width 80 height 12
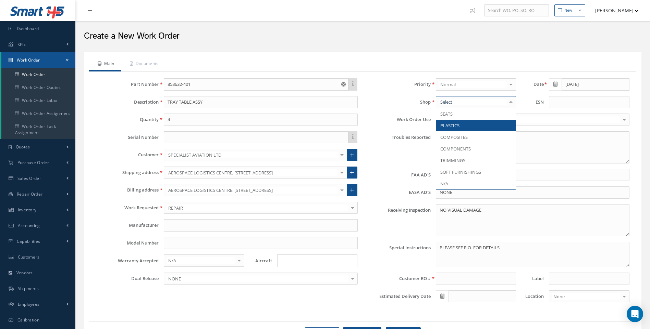
click at [455, 124] on span "PLASTICS" at bounding box center [449, 126] width 19 height 6
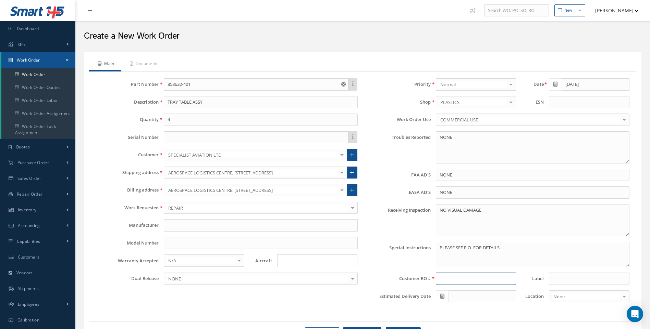
click at [451, 278] on input at bounding box center [476, 279] width 80 height 12
type input "023247"
click at [289, 263] on input "Search for option" at bounding box center [315, 261] width 75 height 7
type input "A330"
click at [286, 287] on link "A330" at bounding box center [316, 285] width 79 height 11
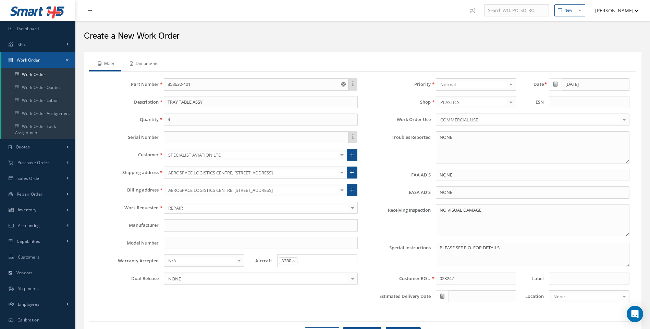
click at [150, 63] on link "Documents" at bounding box center [143, 64] width 44 height 14
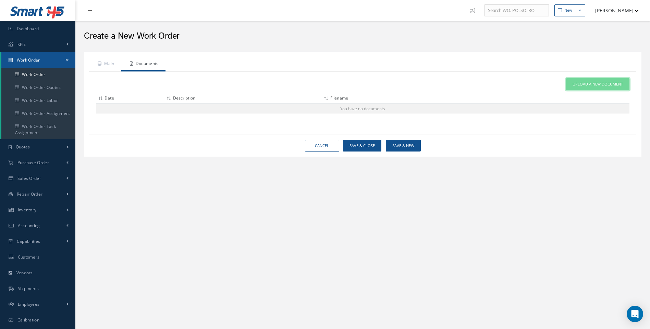
click at [589, 84] on span "Upload a New Document" at bounding box center [597, 84] width 50 height 6
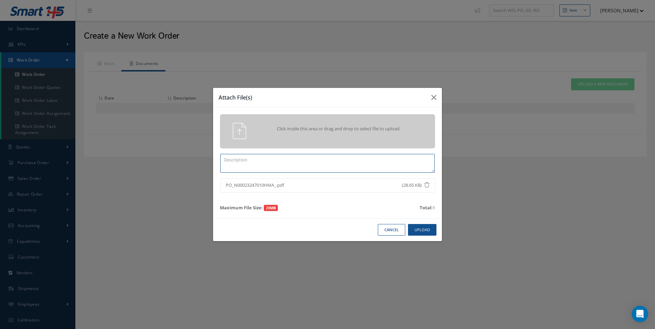
click at [281, 162] on textarea at bounding box center [327, 163] width 214 height 19
drag, startPoint x: 422, startPoint y: 231, endPoint x: 398, endPoint y: 218, distance: 27.0
click at [423, 231] on button "Upload" at bounding box center [422, 230] width 28 height 12
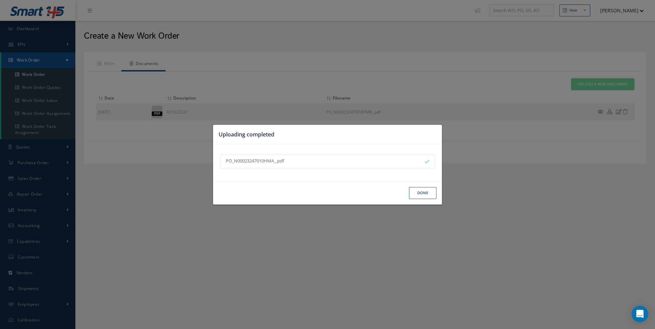
click at [423, 192] on button "Done" at bounding box center [422, 193] width 27 height 12
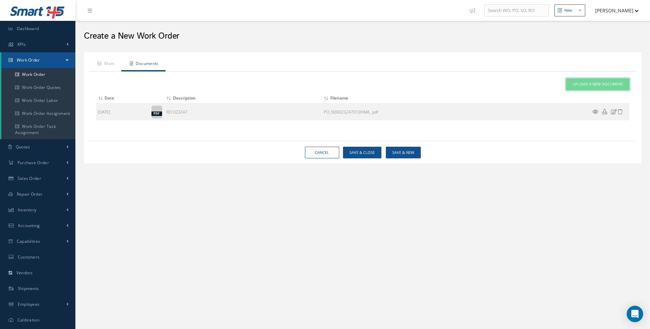
click at [585, 85] on span "Upload a New Document" at bounding box center [597, 84] width 50 height 6
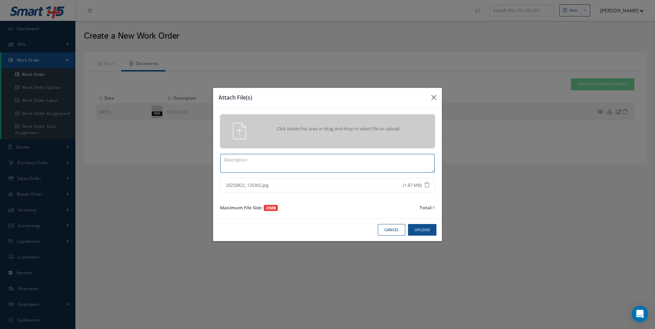
drag, startPoint x: 265, startPoint y: 159, endPoint x: 252, endPoint y: 160, distance: 13.0
click at [264, 160] on textarea at bounding box center [327, 163] width 214 height 19
type textarea "INB PICT"
click at [419, 232] on button "Upload" at bounding box center [422, 230] width 28 height 12
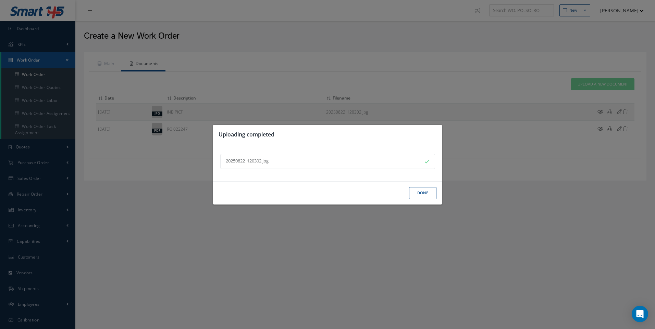
click at [419, 196] on button "Done" at bounding box center [422, 193] width 27 height 12
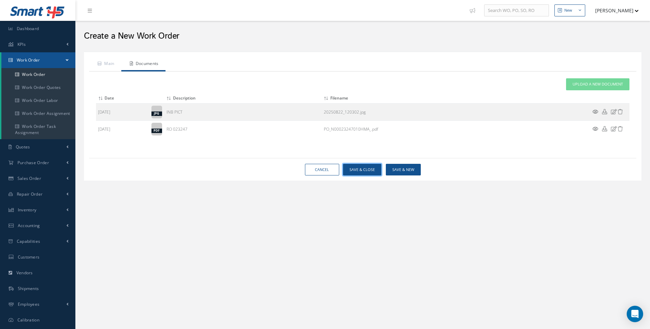
click at [369, 171] on button "Save & Close" at bounding box center [362, 170] width 38 height 12
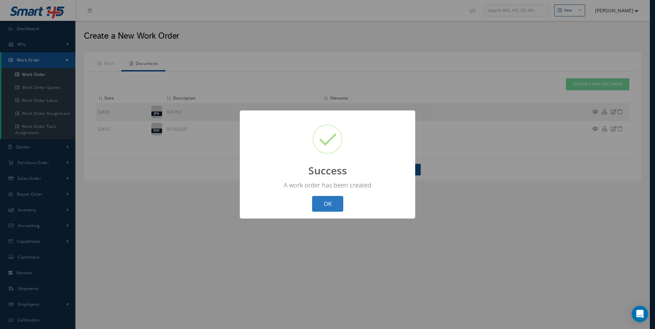
click at [335, 205] on button "OK" at bounding box center [327, 204] width 31 height 16
select select "25"
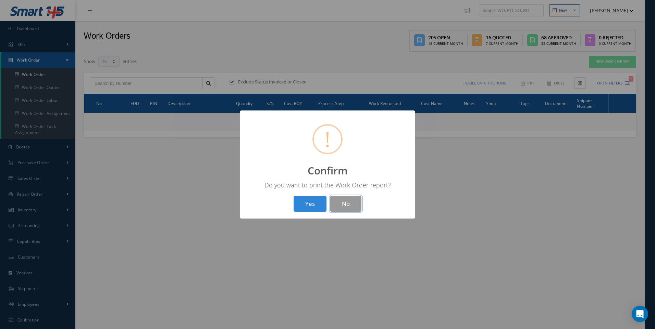
click at [343, 201] on button "No" at bounding box center [345, 204] width 31 height 16
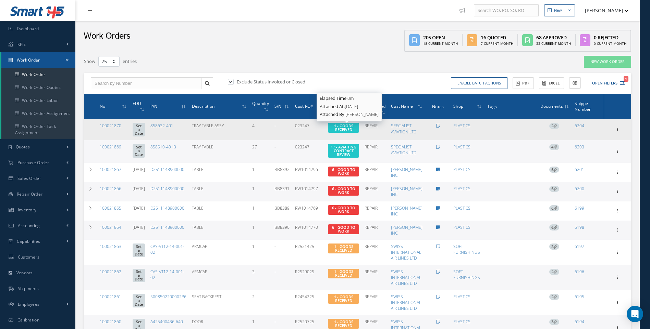
click at [351, 126] on span "1 - GOODS RECEIVED" at bounding box center [343, 127] width 19 height 9
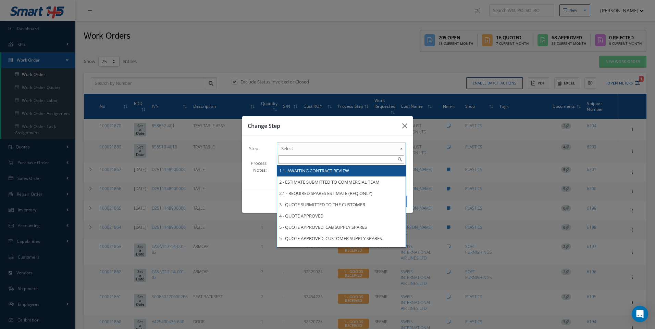
click at [402, 149] on b at bounding box center [402, 150] width 6 height 11
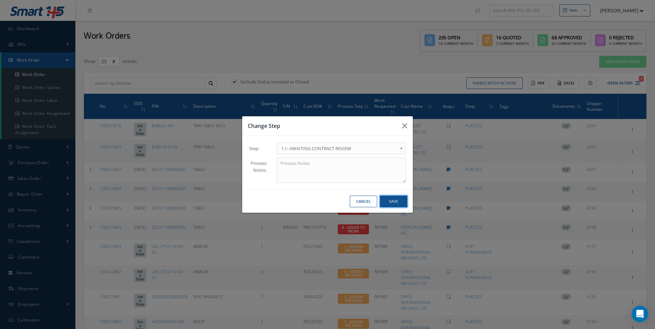
click at [390, 200] on button "Save" at bounding box center [393, 202] width 27 height 12
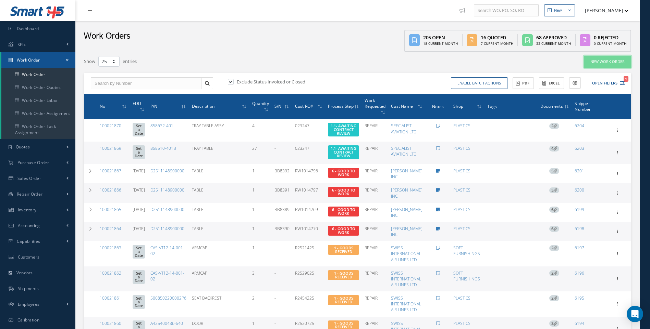
click at [608, 65] on link "New Work Order" at bounding box center [606, 62] width 47 height 12
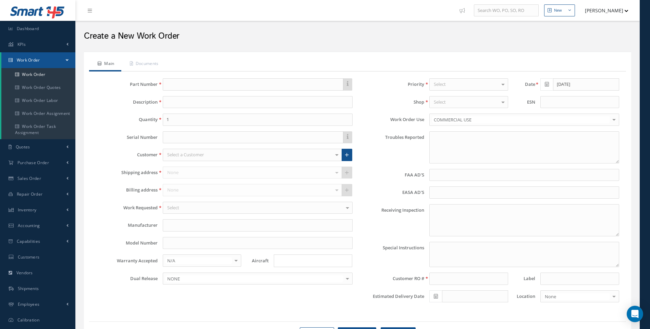
type textarea "NONE"
type input "NONE"
type textarea "NO VISUAL DAMAGE"
type textarea "PLEASE SEE R.O. FOR DETAILS"
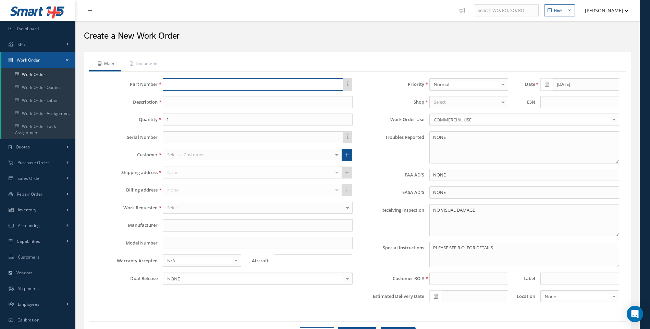
click at [179, 84] on input "text" at bounding box center [253, 84] width 180 height 12
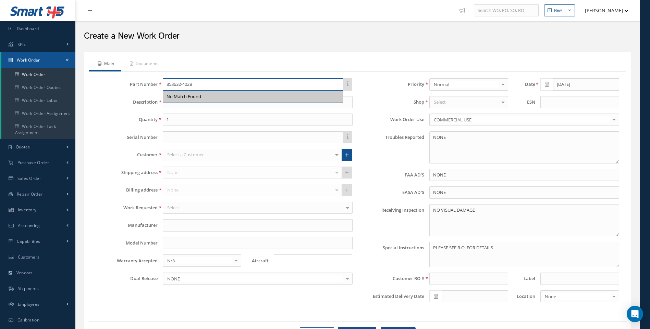
type input "858632-402B"
click at [199, 106] on input at bounding box center [258, 102] width 190 height 12
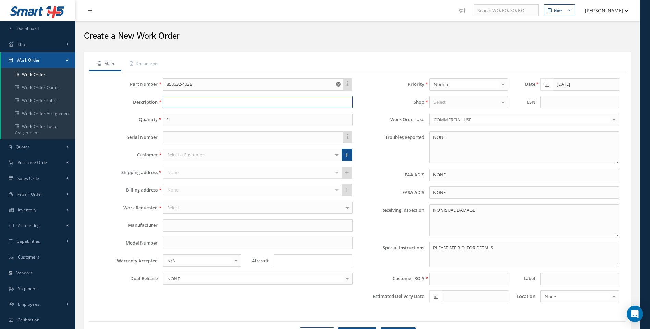
click at [184, 104] on input at bounding box center [258, 102] width 190 height 12
type input "TRAY TABLE ASSY"
drag, startPoint x: 181, startPoint y: 123, endPoint x: 144, endPoint y: 126, distance: 37.5
click at [158, 123] on div "1" at bounding box center [258, 120] width 200 height 12
type input "2"
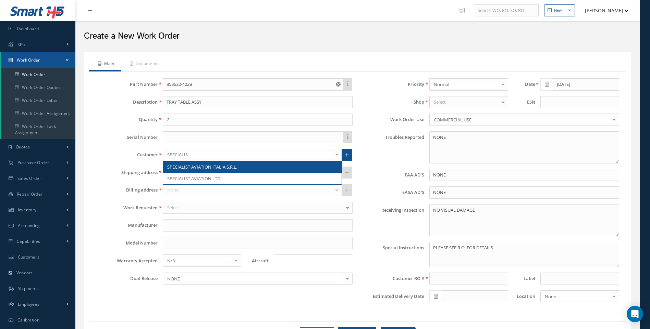
type input "SPECIALIST"
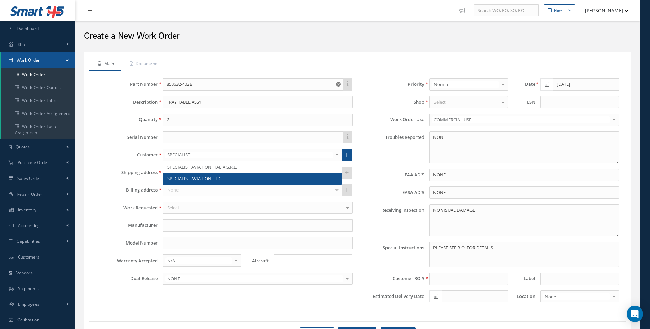
click at [209, 177] on span "SPECIALIST AVIATION LTD" at bounding box center [193, 179] width 53 height 6
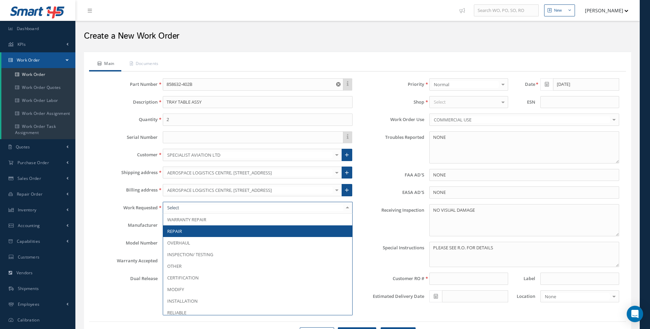
click at [176, 228] on span "REPAIR" at bounding box center [257, 232] width 189 height 12
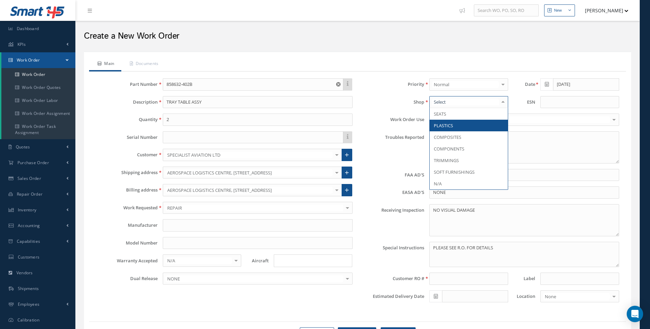
click at [440, 127] on span "PLASTICS" at bounding box center [443, 126] width 19 height 6
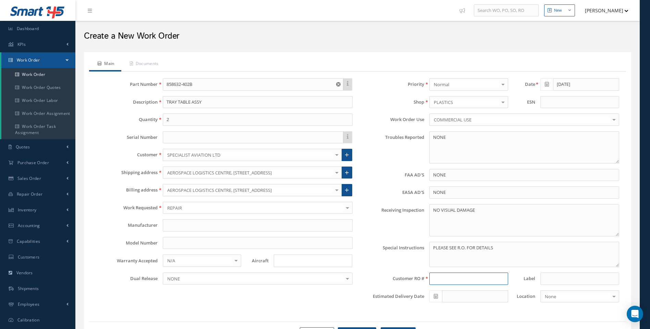
click at [444, 280] on input at bounding box center [468, 279] width 78 height 12
type input "023247"
click at [289, 260] on input "Search for option" at bounding box center [311, 261] width 73 height 7
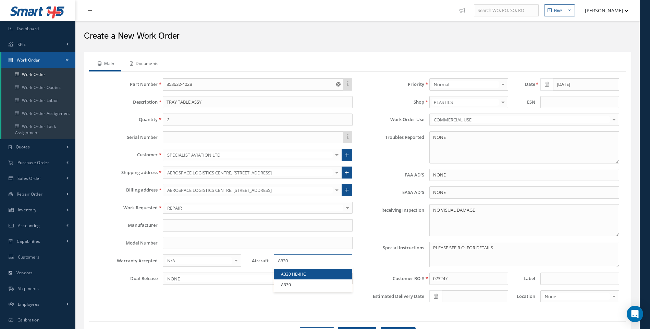
type input "A330"
click at [150, 65] on link "Documents" at bounding box center [143, 64] width 44 height 14
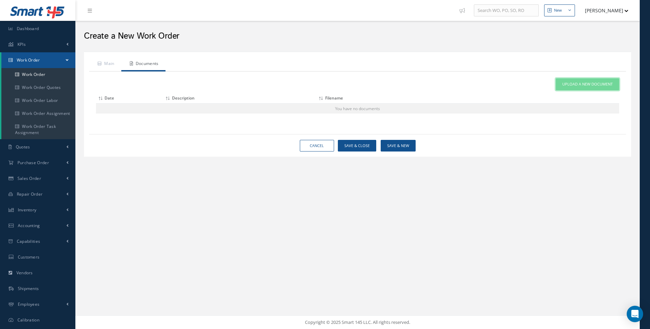
click at [572, 81] on link "Upload a New Document" at bounding box center [586, 84] width 63 height 12
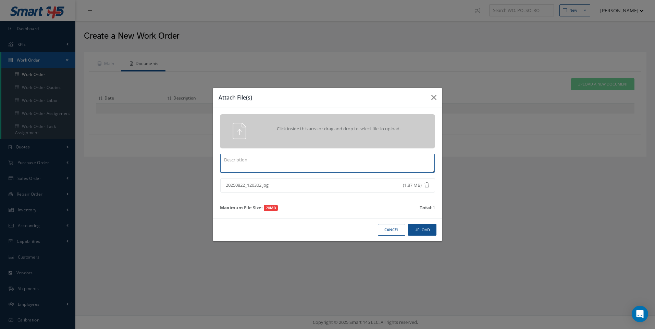
click at [321, 163] on textarea at bounding box center [327, 163] width 214 height 19
type textarea "INB PICT"
click at [418, 227] on button "Upload" at bounding box center [422, 230] width 28 height 12
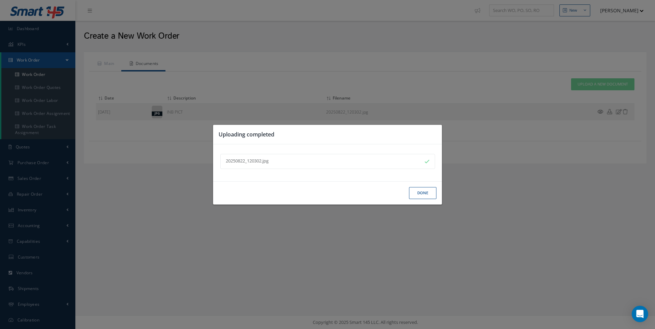
click at [416, 194] on button "Done" at bounding box center [422, 193] width 27 height 12
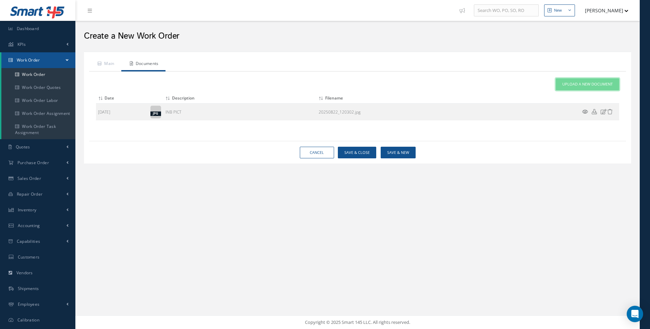
click at [593, 80] on link "Upload a New Document" at bounding box center [586, 84] width 63 height 12
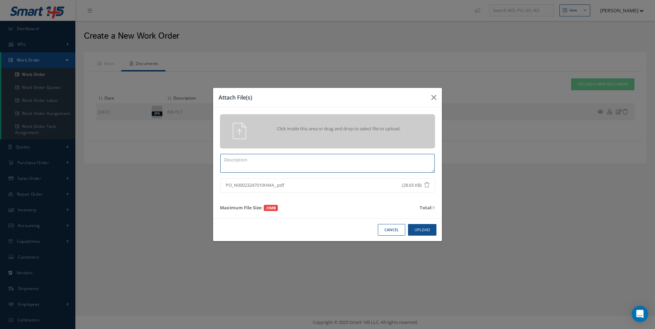
click at [269, 165] on textarea at bounding box center [327, 163] width 214 height 19
type textarea "PO 023247"
click at [427, 229] on button "Upload" at bounding box center [422, 230] width 28 height 12
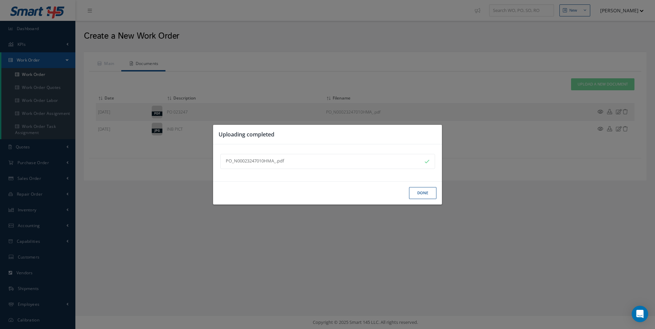
click at [421, 189] on button "Done" at bounding box center [422, 193] width 27 height 12
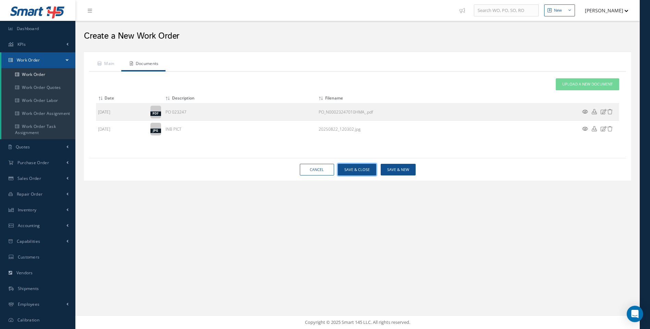
click at [363, 167] on button "Save & Close" at bounding box center [357, 170] width 38 height 12
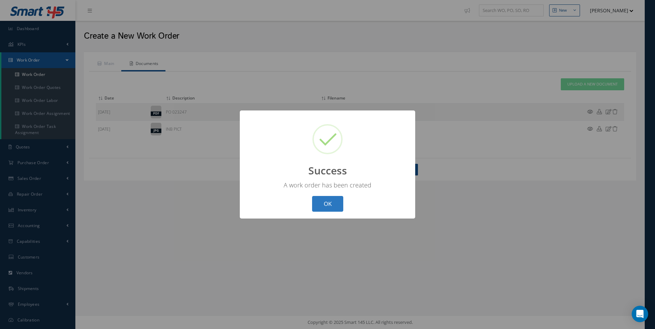
click at [327, 201] on button "OK" at bounding box center [327, 204] width 31 height 16
select select "25"
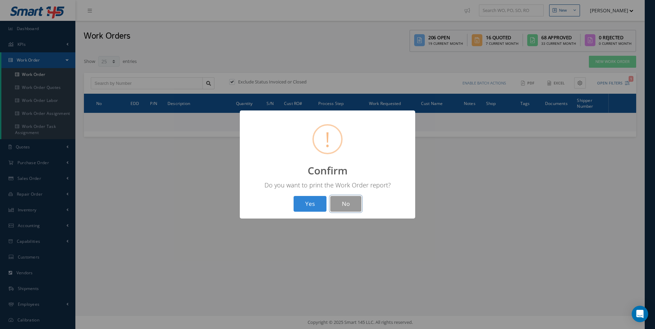
click at [343, 202] on button "No" at bounding box center [345, 204] width 31 height 16
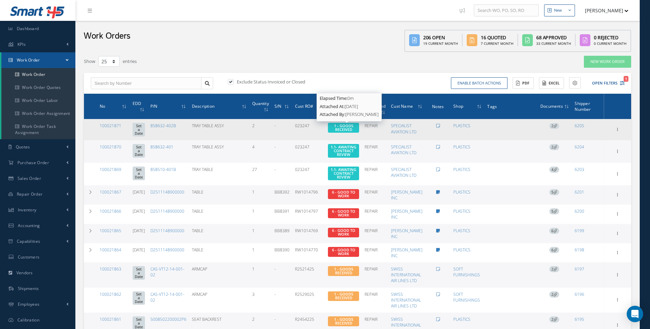
click at [347, 125] on span "1 - GOODS RECEIVED" at bounding box center [343, 127] width 19 height 9
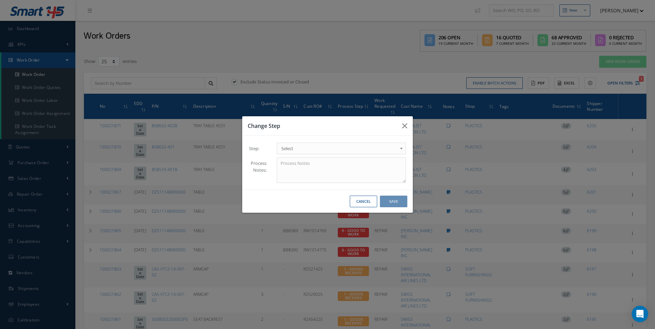
drag, startPoint x: 404, startPoint y: 147, endPoint x: 399, endPoint y: 150, distance: 5.8
click at [402, 148] on b at bounding box center [402, 150] width 6 height 11
click at [394, 200] on button "Save" at bounding box center [393, 202] width 27 height 12
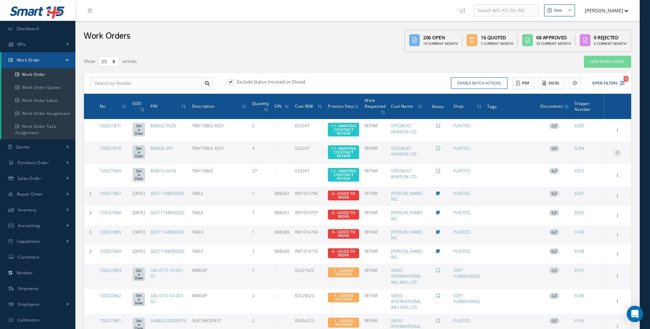
click at [615, 133] on icon at bounding box center [617, 129] width 7 height 5
click at [570, 165] on link "Edit" at bounding box center [585, 166] width 54 height 9
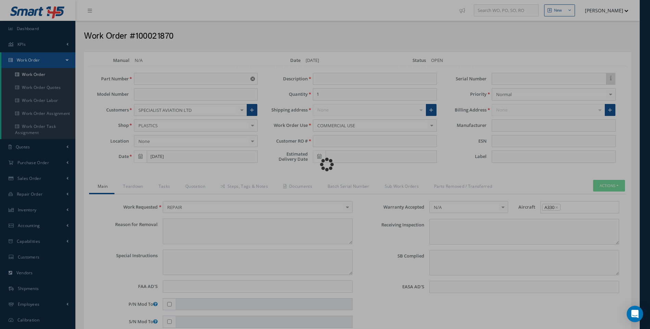
type input "858632-401"
type input "TRAY TABLE ASSY"
type input "4"
type input "023247"
type textarea "NONE"
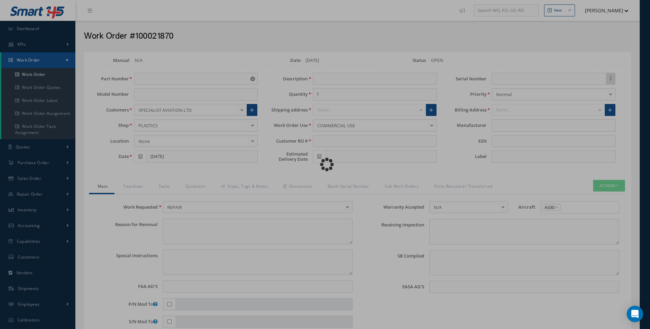
type textarea "PLEASE SEE R.O. FOR DETAILS"
type input "NONE"
type textarea "NO VISUAL DAMAGE"
type textarea "NONE"
type input "NONE"
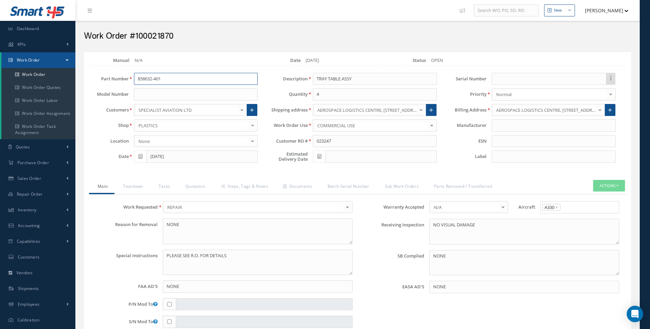
click at [162, 78] on input "858632-401" at bounding box center [196, 79] width 124 height 12
type input "858632-401B"
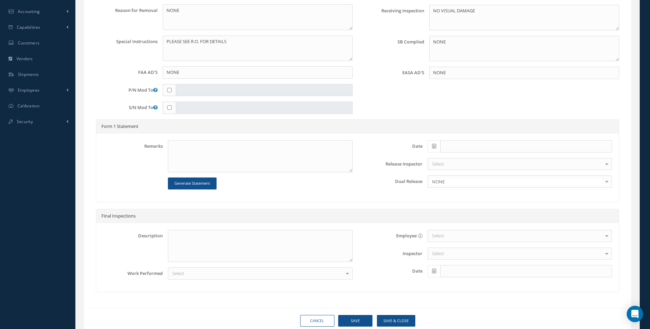
scroll to position [239, 0]
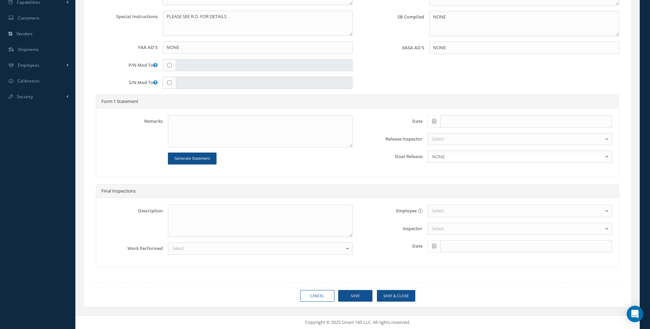
type input "858632-401B"
click at [385, 295] on button "Save & Close" at bounding box center [396, 296] width 38 height 12
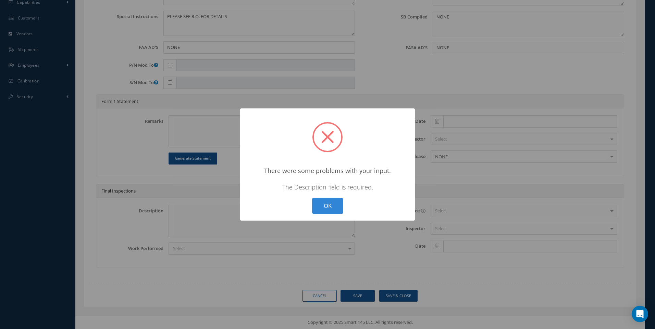
click at [328, 204] on button "OK" at bounding box center [327, 206] width 31 height 16
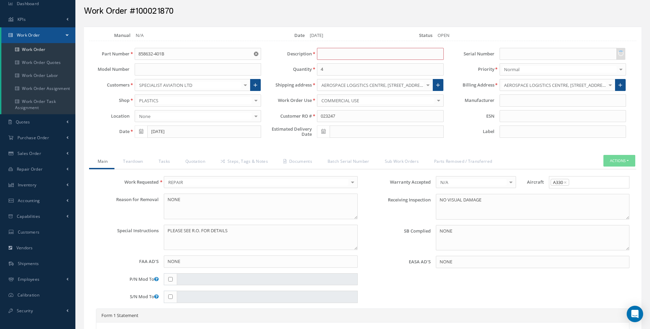
scroll to position [0, 0]
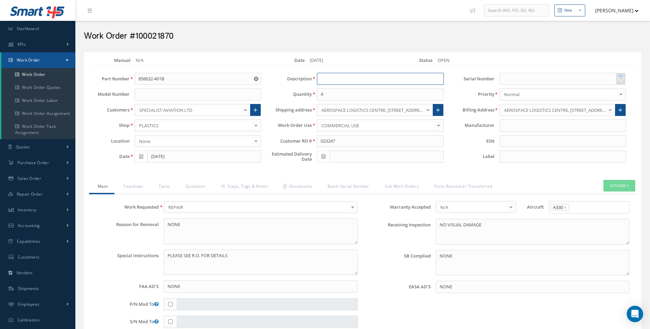
click at [325, 81] on input at bounding box center [380, 79] width 126 height 12
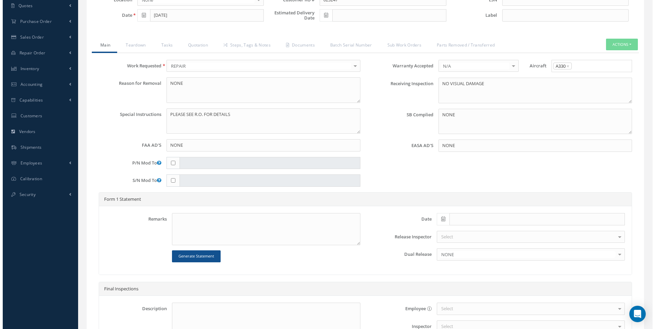
scroll to position [239, 0]
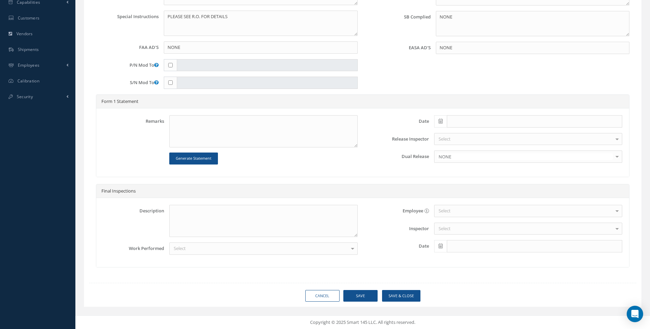
type input "TRAY TABLE ASSY"
click at [393, 293] on button "Save & Close" at bounding box center [401, 296] width 38 height 12
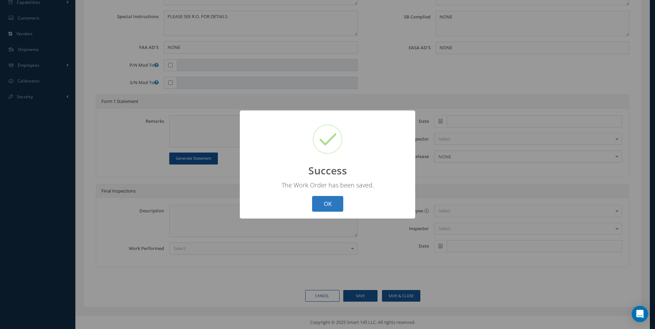
click at [332, 203] on button "OK" at bounding box center [327, 204] width 31 height 16
select select "25"
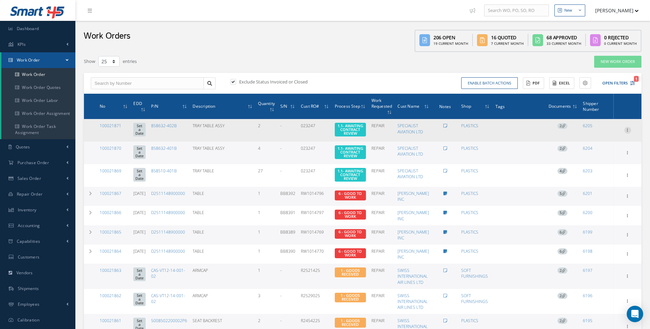
click at [627, 130] on icon at bounding box center [627, 129] width 7 height 5
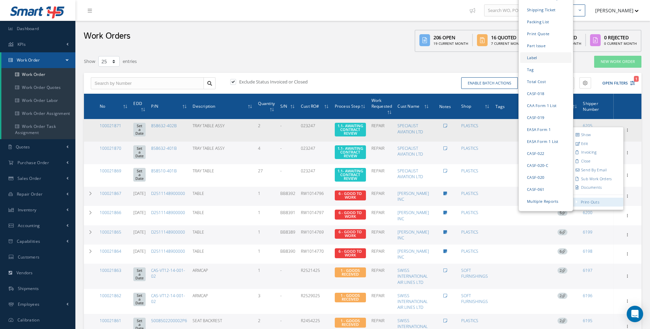
click at [531, 52] on link "Label" at bounding box center [545, 57] width 51 height 11
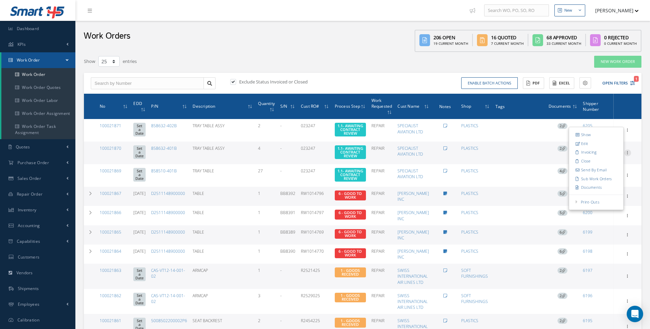
click at [628, 133] on icon at bounding box center [627, 129] width 7 height 5
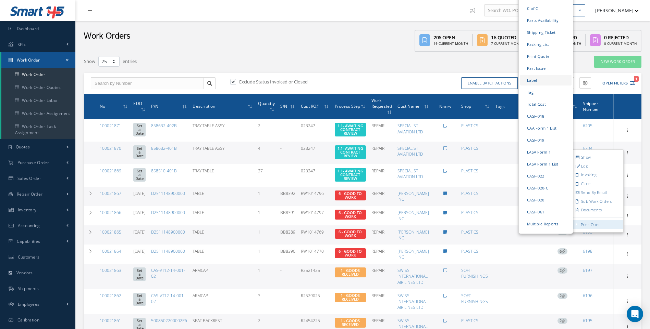
click at [532, 75] on link "Label" at bounding box center [545, 80] width 51 height 11
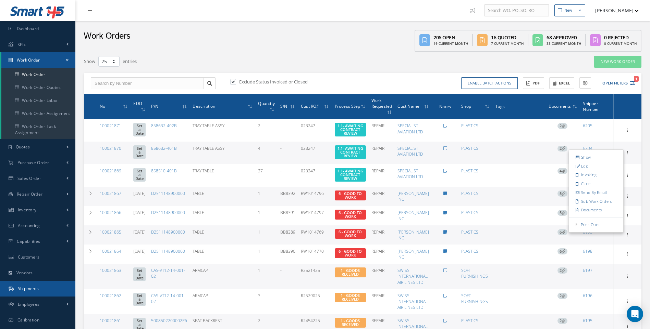
click at [32, 291] on span "Shipments" at bounding box center [28, 289] width 21 height 6
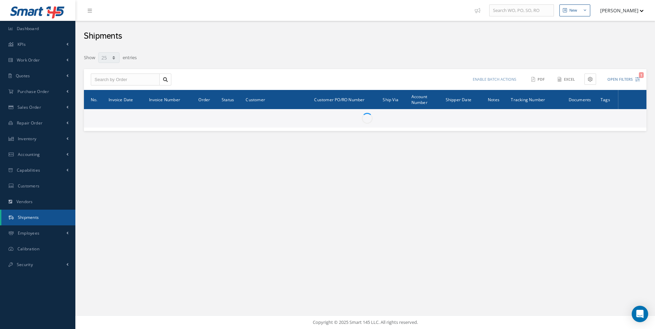
select select "25"
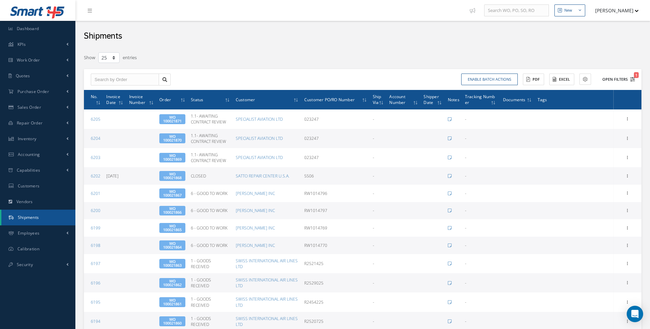
click at [632, 79] on icon "1" at bounding box center [632, 79] width 5 height 5
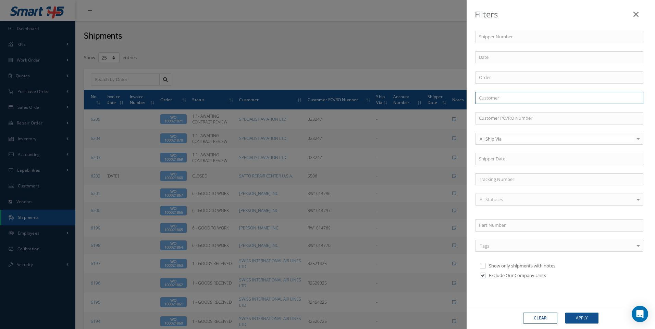
click at [486, 97] on input "text" at bounding box center [559, 98] width 168 height 12
type input "TITAN"
click at [565, 313] on button "Apply" at bounding box center [581, 318] width 33 height 11
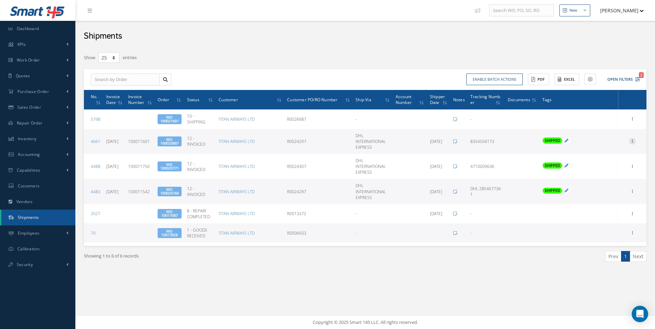
click at [632, 140] on icon at bounding box center [632, 140] width 7 height 5
click at [592, 145] on link "Edit" at bounding box center [601, 145] width 54 height 9
type input "11/19/2024"
type input "8354556173"
type input "100011601"
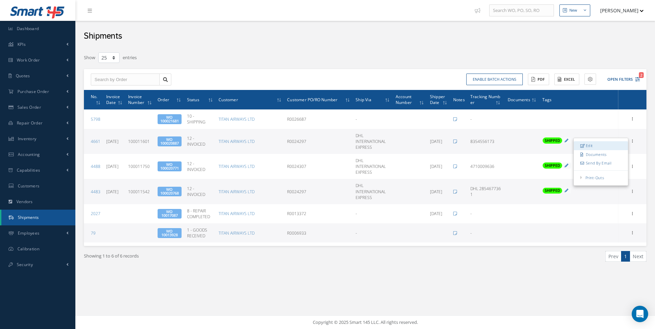
type input "11/19/2024"
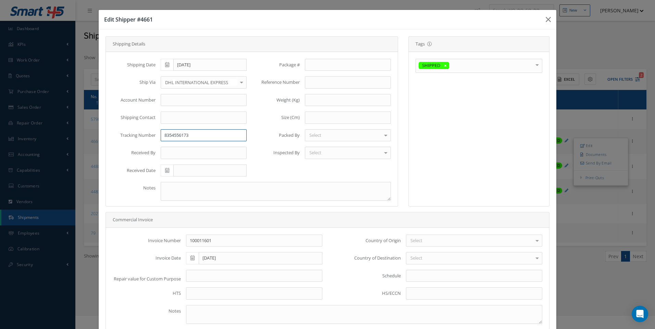
drag, startPoint x: 190, startPoint y: 134, endPoint x: 160, endPoint y: 137, distance: 29.6
click at [161, 137] on input "8354556173" at bounding box center [204, 135] width 86 height 12
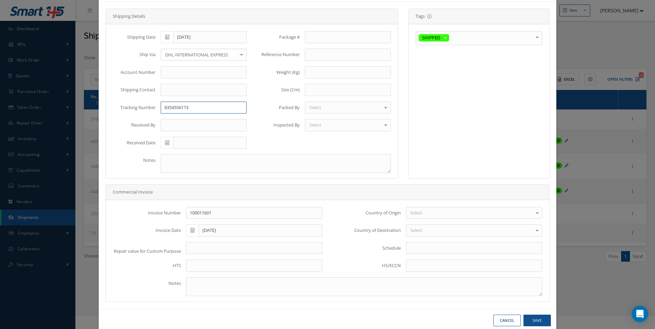
scroll to position [41, 0]
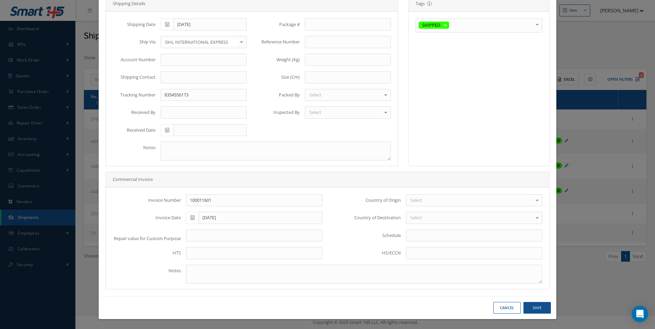
click at [0, 0] on button "Cancel" at bounding box center [0, 0] width 0 height 0
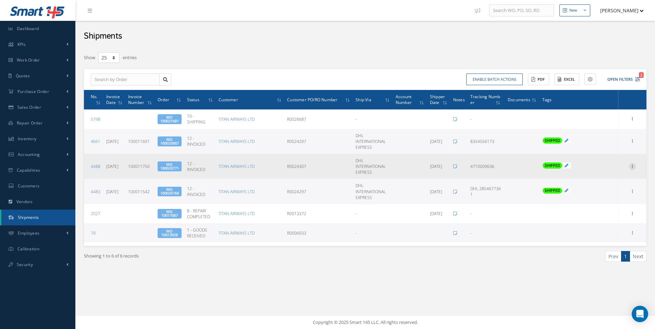
click at [634, 167] on icon at bounding box center [632, 165] width 7 height 5
click at [589, 171] on link "Edit" at bounding box center [601, 171] width 54 height 9
type input "12/23/2024"
type input "4710009636"
type input "100011750"
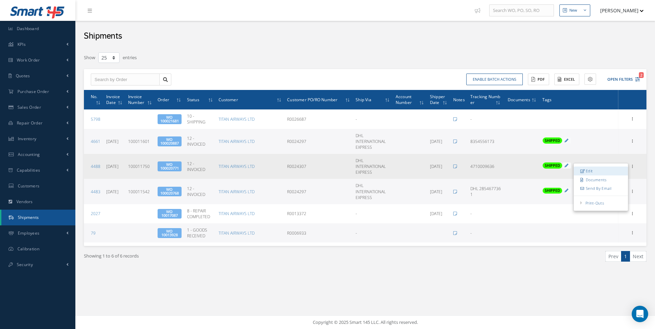
type input "12/24/2024"
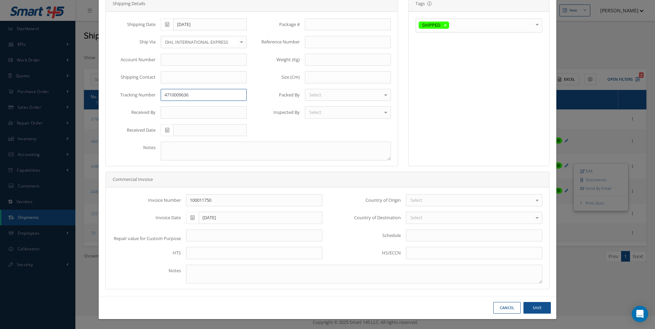
drag, startPoint x: 196, startPoint y: 93, endPoint x: 162, endPoint y: 90, distance: 34.0
click at [162, 90] on input "4710009636" at bounding box center [204, 95] width 86 height 12
click at [0, 0] on button "Cancel" at bounding box center [0, 0] width 0 height 0
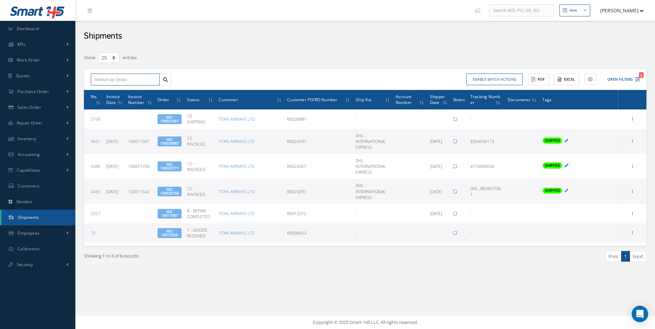
click at [114, 83] on input "text" at bounding box center [125, 80] width 69 height 12
type input "100021681"
click at [105, 94] on span "100021681" at bounding box center [105, 91] width 21 height 5
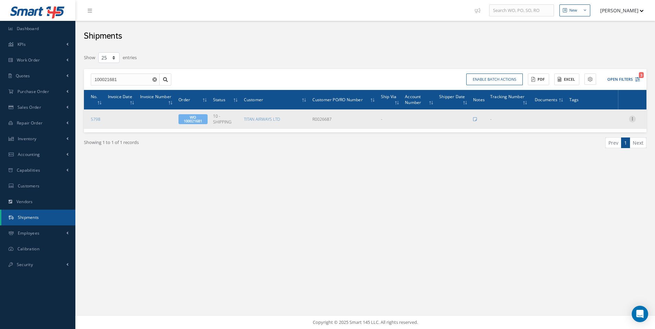
click at [634, 116] on icon at bounding box center [632, 118] width 7 height 5
click at [593, 125] on link "Edit" at bounding box center [601, 123] width 54 height 9
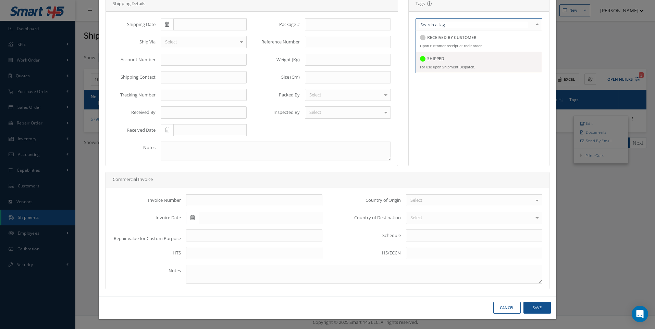
click at [436, 57] on h5 "SHIPPED" at bounding box center [435, 58] width 17 height 5
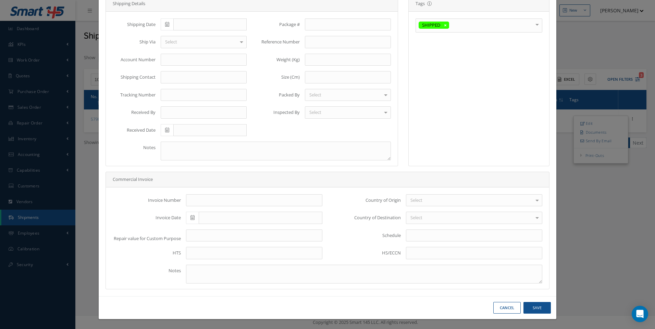
click at [165, 23] on icon at bounding box center [167, 24] width 4 height 5
click at [208, 34] on th "December 2024" at bounding box center [195, 36] width 51 height 10
click at [166, 25] on icon at bounding box center [167, 24] width 4 height 5
click at [226, 35] on th "»" at bounding box center [224, 36] width 10 height 10
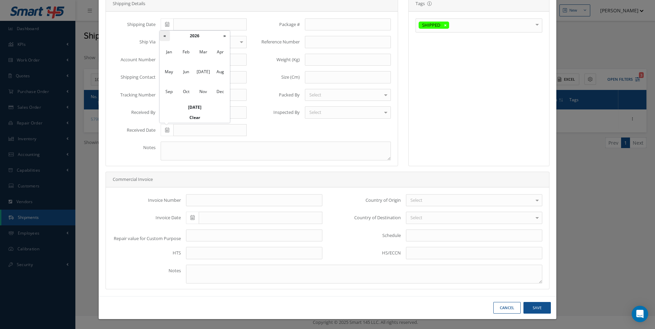
click at [161, 35] on th "«" at bounding box center [165, 36] width 10 height 10
click at [219, 73] on span "Aug" at bounding box center [220, 72] width 16 height 18
click at [217, 85] on td "22" at bounding box center [216, 87] width 10 height 10
type input "[DATE]"
click at [529, 306] on button "Save" at bounding box center [536, 308] width 27 height 12
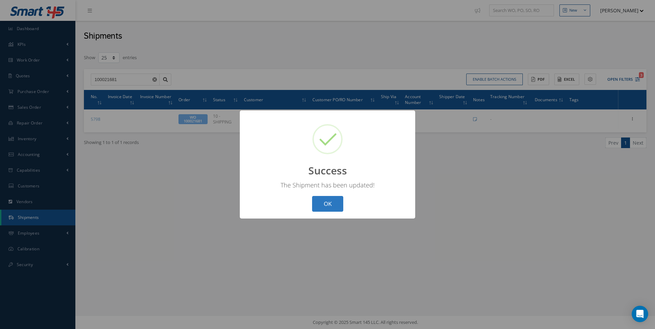
click at [322, 200] on button "OK" at bounding box center [327, 204] width 31 height 16
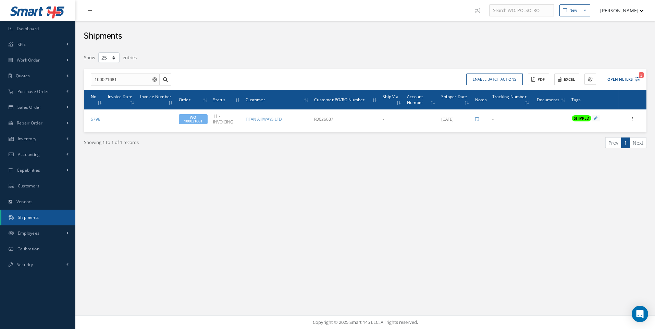
click at [30, 217] on span "Shipments" at bounding box center [28, 218] width 21 height 6
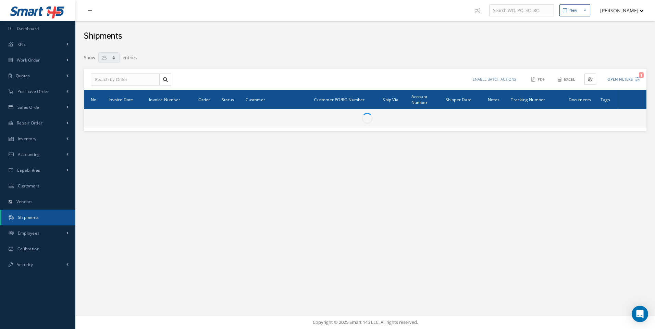
select select "25"
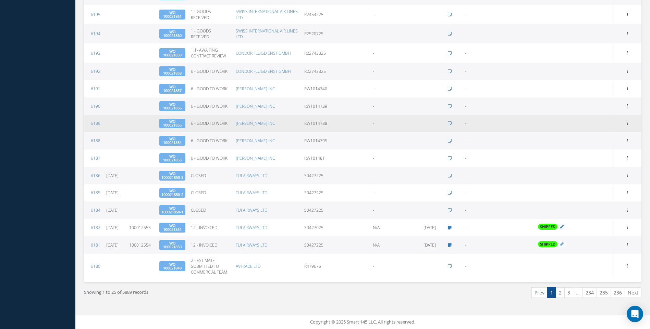
scroll to position [353, 0]
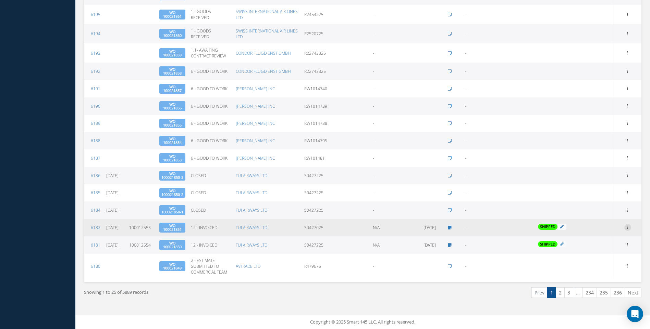
click at [627, 224] on icon at bounding box center [627, 226] width 7 height 5
click at [588, 228] on link "Edit" at bounding box center [596, 232] width 54 height 9
type input "[DATE]"
type textarea "scrap fee"
type input "100012553"
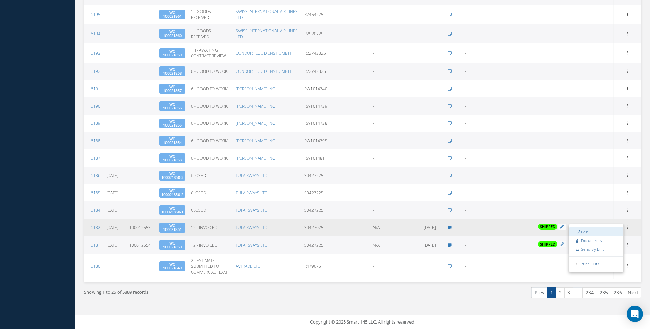
type input "[DATE]"
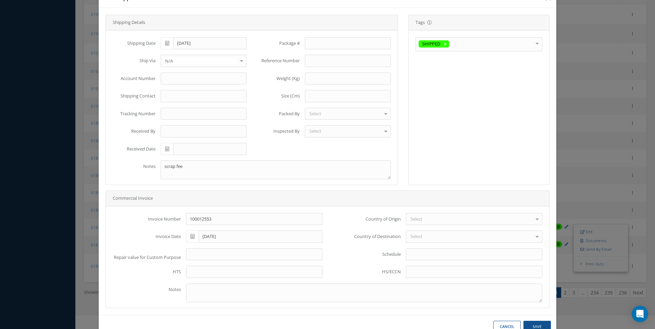
scroll to position [41, 0]
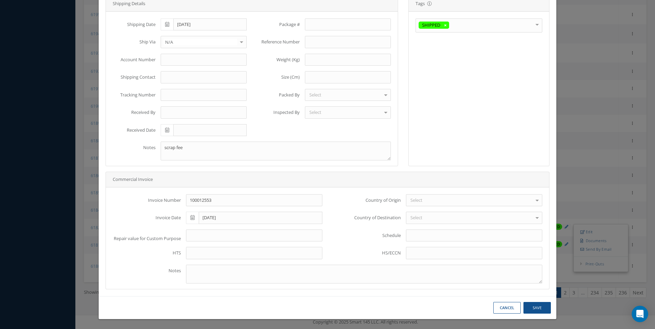
click at [0, 0] on button "Cancel" at bounding box center [0, 0] width 0 height 0
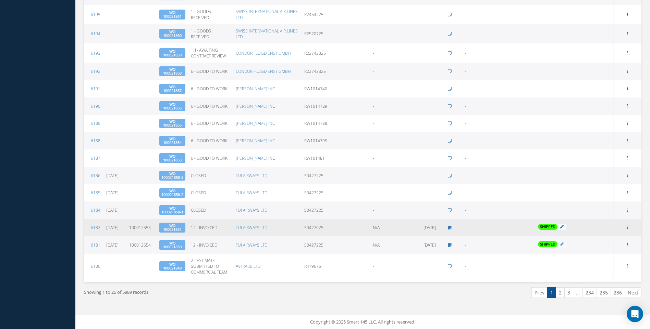
scroll to position [353, 0]
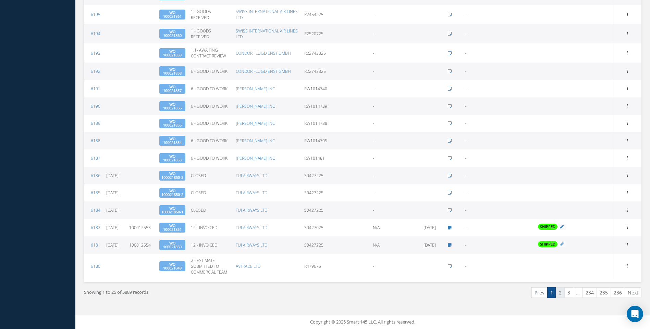
drag, startPoint x: 562, startPoint y: 291, endPoint x: 540, endPoint y: 279, distance: 25.0
click at [561, 291] on link "2" at bounding box center [559, 293] width 9 height 11
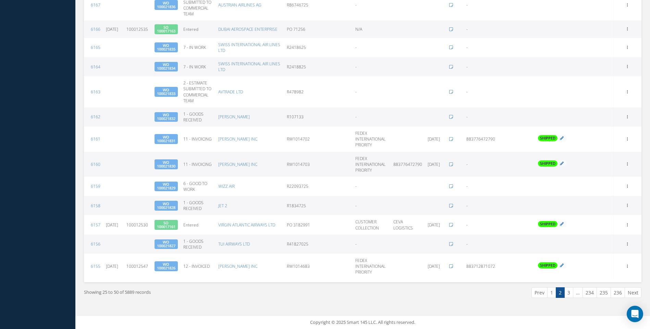
scroll to position [410, 0]
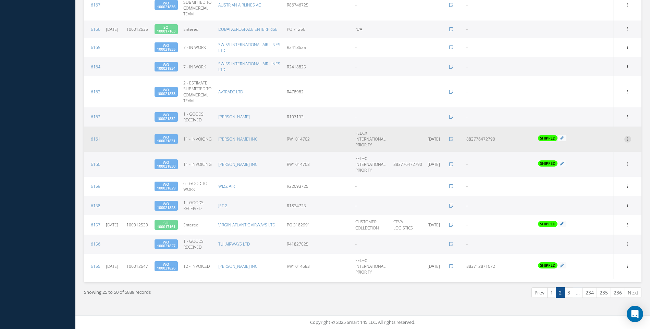
click at [626, 139] on icon at bounding box center [627, 138] width 7 height 5
click at [582, 142] on link "Edit" at bounding box center [596, 143] width 54 height 9
type input "[DATE]"
type input "883776472790"
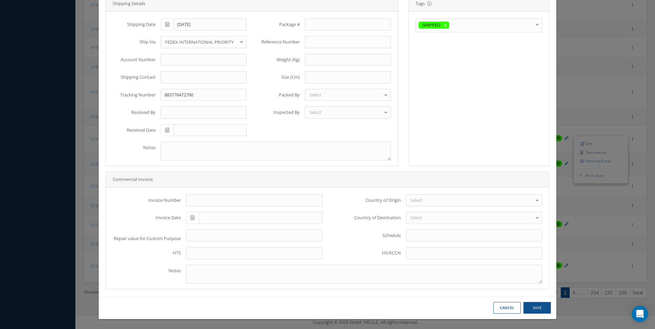
click at [0, 0] on button "Cancel" at bounding box center [0, 0] width 0 height 0
